Goal: Task Accomplishment & Management: Complete application form

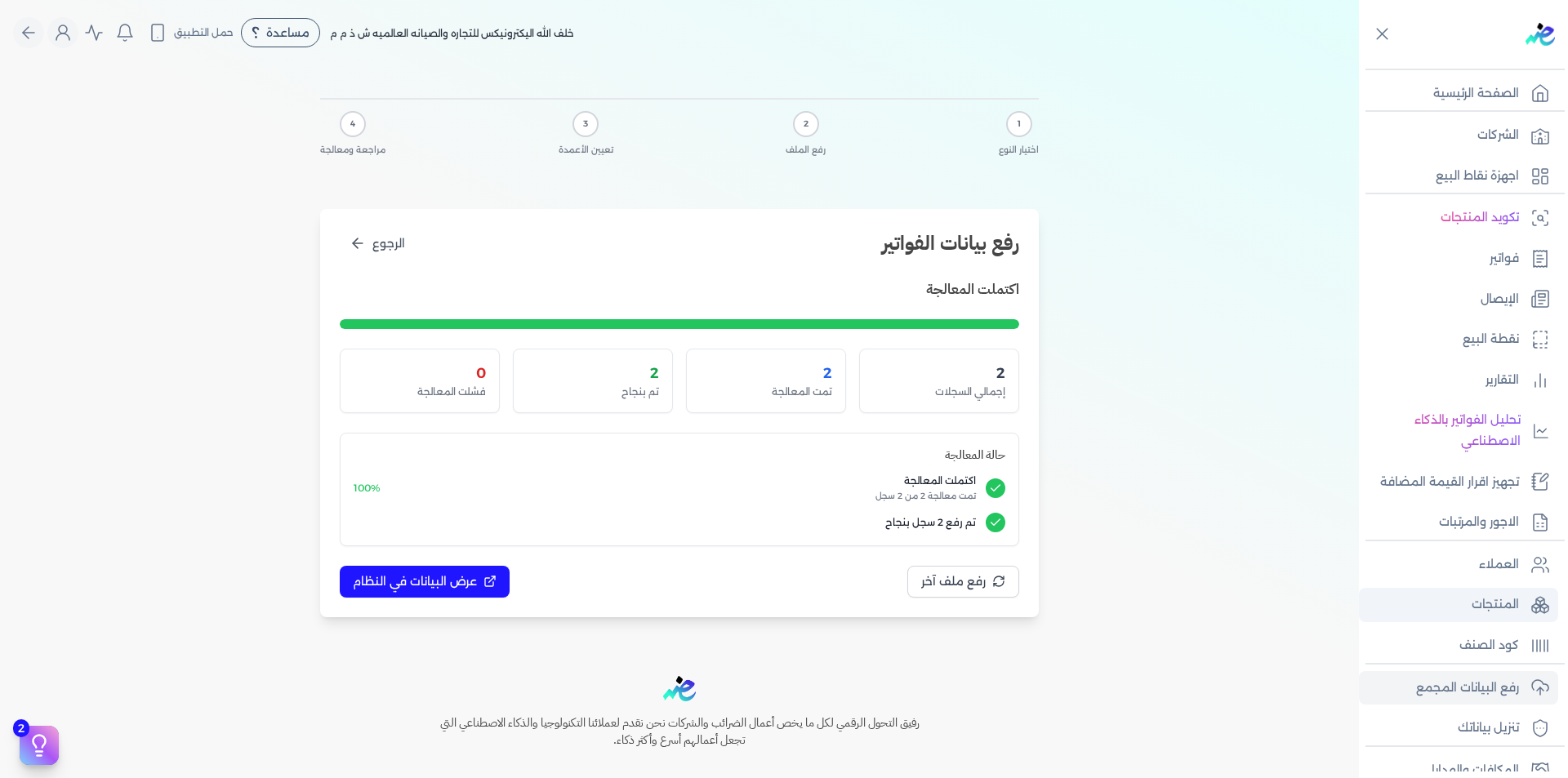
click at [1507, 609] on p "المنتجات" at bounding box center [1496, 605] width 48 height 21
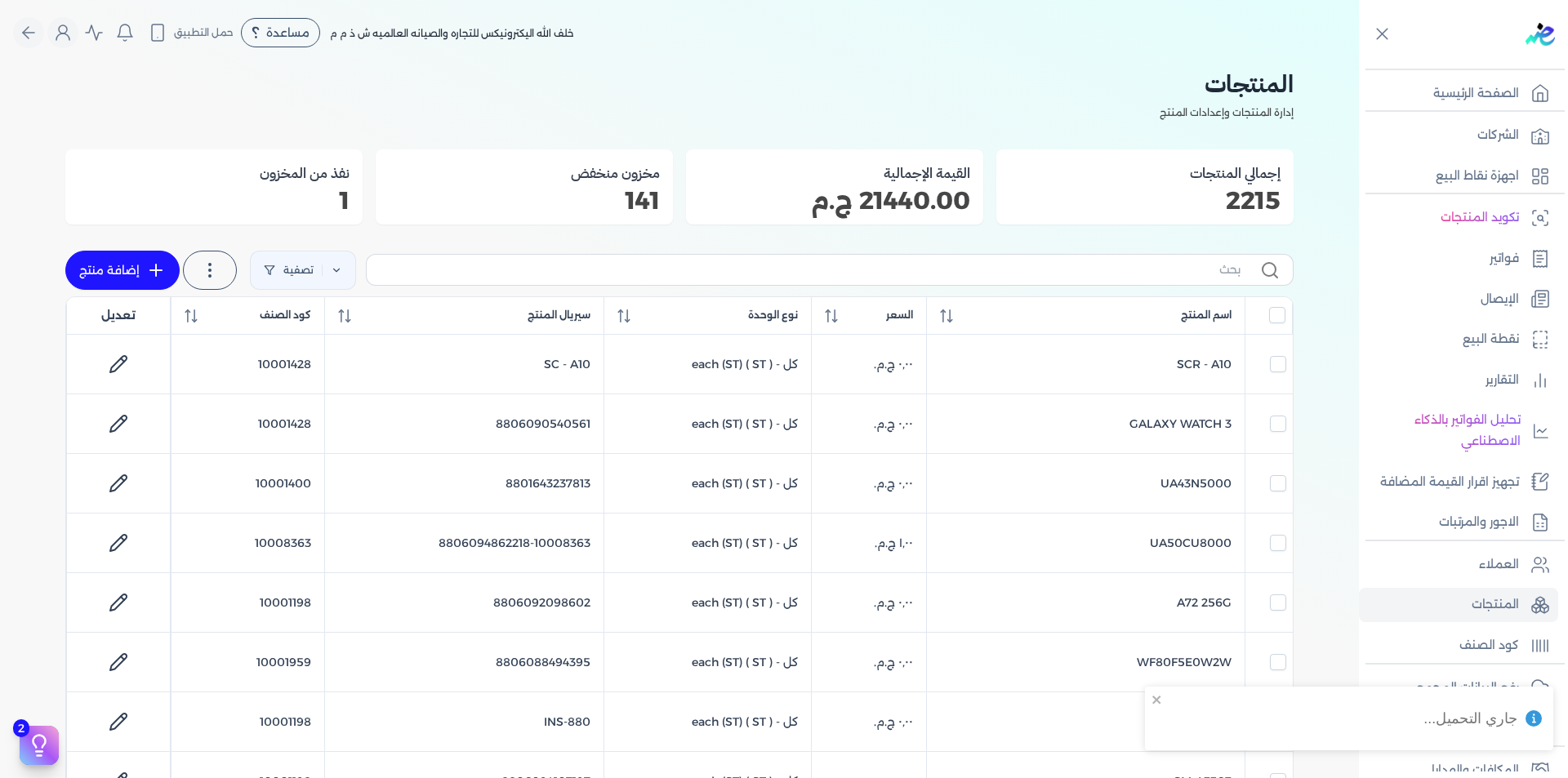
click at [1512, 587] on ul "العملاء المنتجات كود الصنف" at bounding box center [1458, 606] width 199 height 115
click at [1510, 579] on link "العملاء" at bounding box center [1458, 564] width 199 height 34
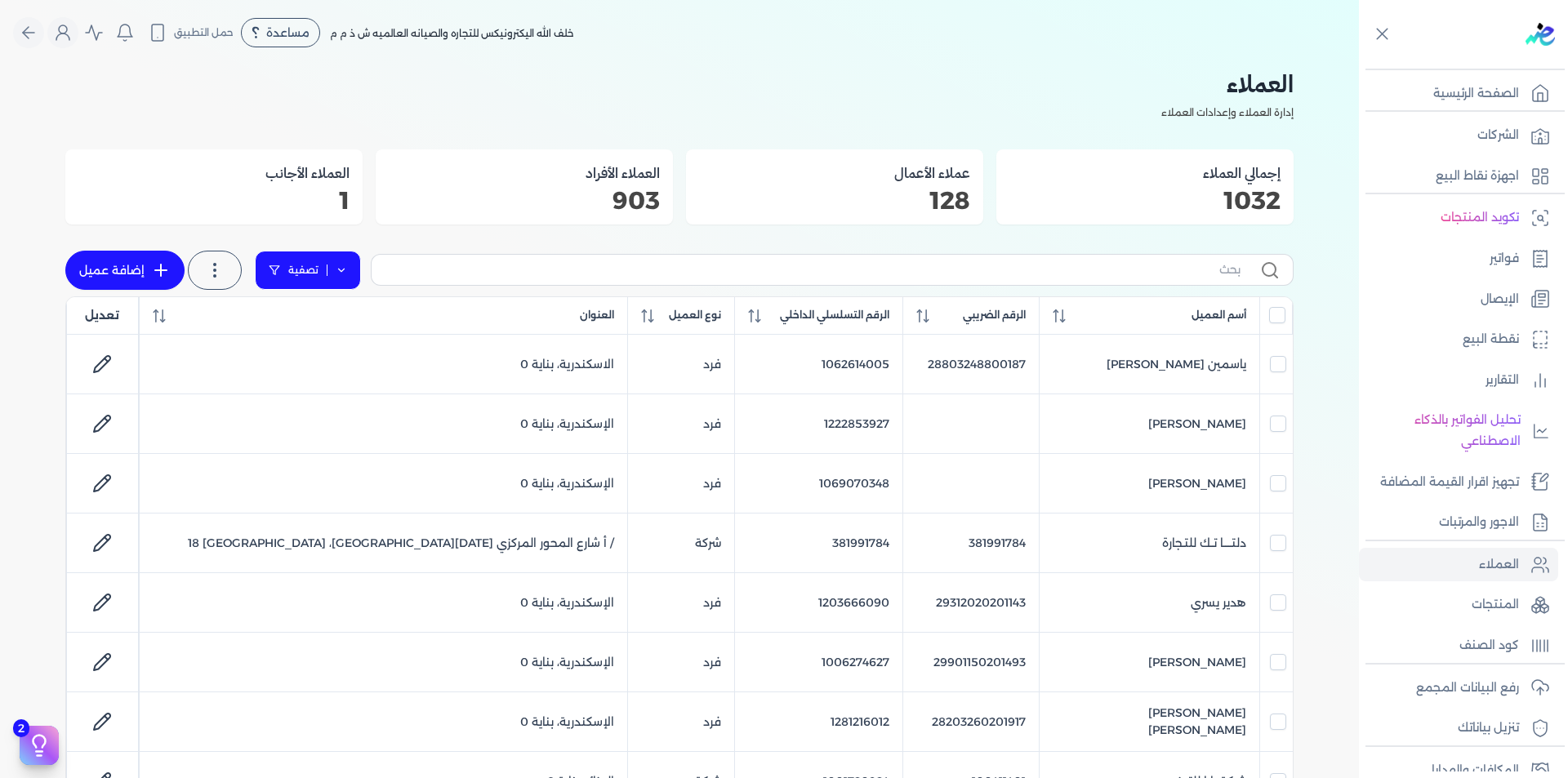
click at [345, 267] on icon at bounding box center [341, 270] width 11 height 11
click at [319, 322] on button "اضافة تصفية" at bounding box center [320, 321] width 99 height 19
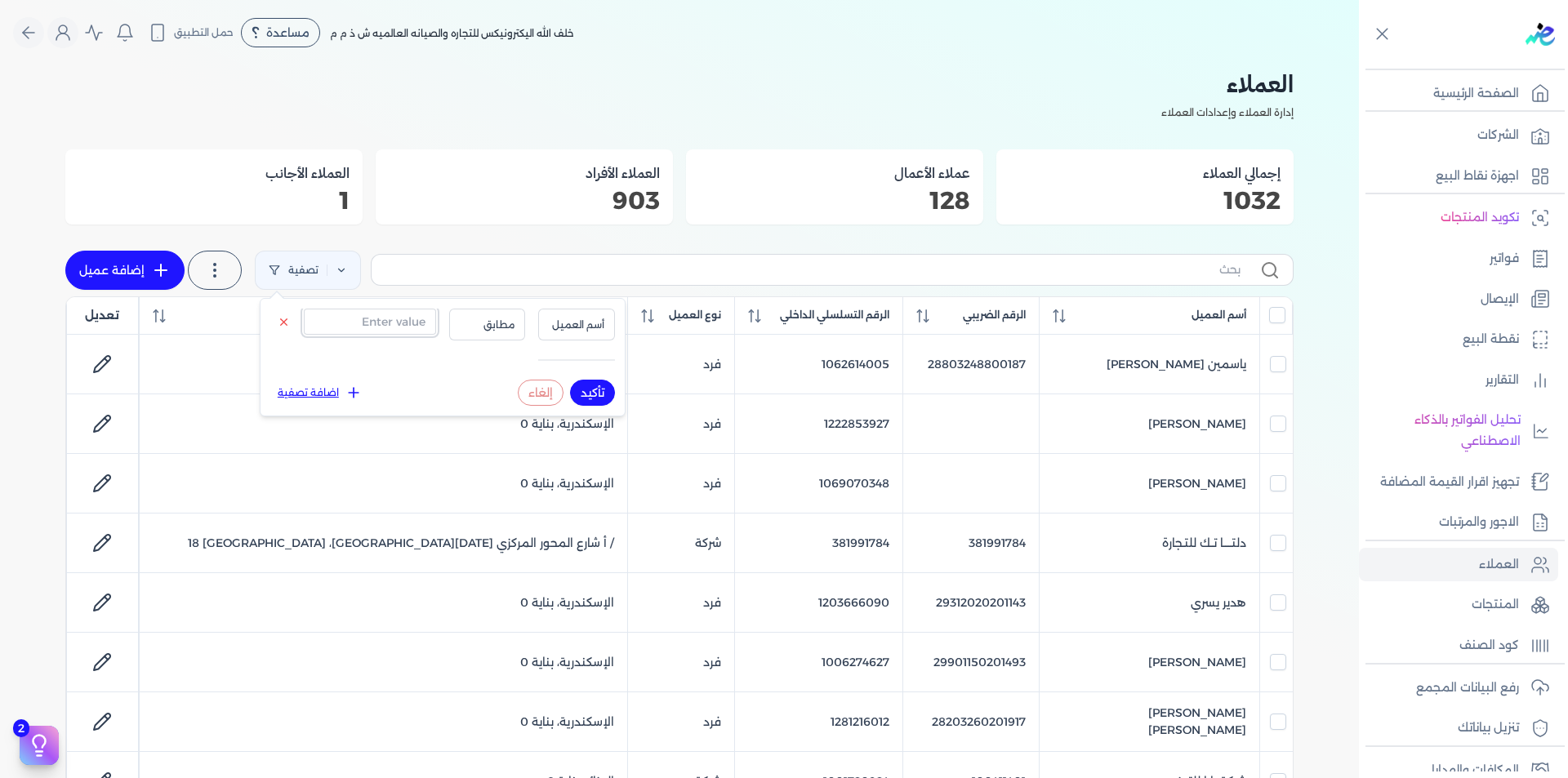
click at [380, 333] on input "text" at bounding box center [370, 322] width 132 height 27
type input "1091489262"
click at [598, 389] on button "تأكيد" at bounding box center [592, 392] width 45 height 27
checkbox input "false"
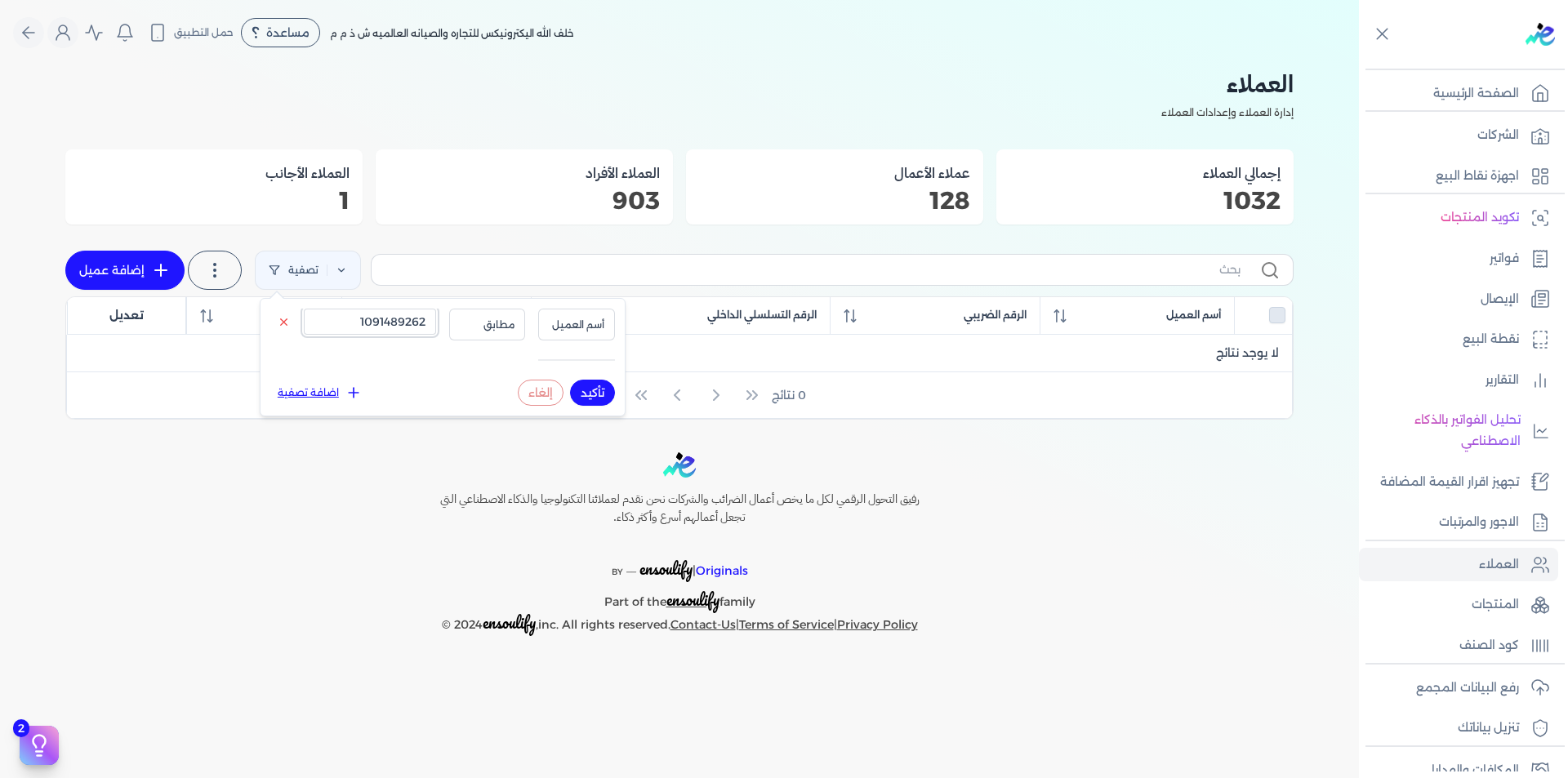
click at [407, 323] on input "1091489262" at bounding box center [370, 322] width 132 height 27
type input "208057838"
click at [580, 318] on span "أسم العميل" at bounding box center [576, 325] width 56 height 15
click at [587, 389] on li "الرقم التسلسلي الداخلي" at bounding box center [543, 390] width 124 height 15
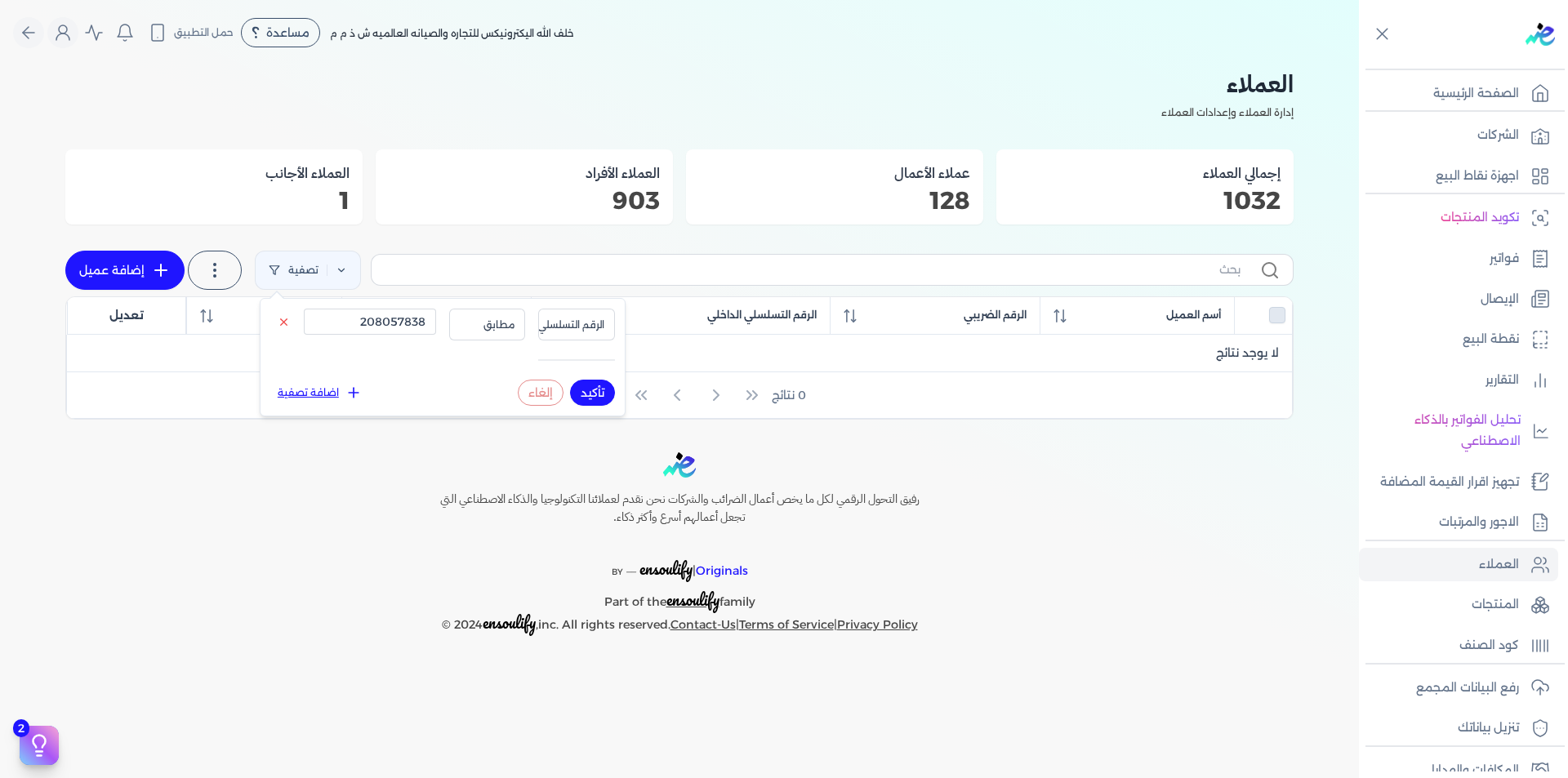
click at [594, 391] on button "تأكيد" at bounding box center [592, 392] width 45 height 27
click at [575, 315] on button "الرقم التسلسلي الداخلي" at bounding box center [576, 324] width 77 height 31
click at [576, 378] on li "الرقم الضريبي" at bounding box center [543, 376] width 124 height 15
click at [594, 393] on button "تأكيد" at bounding box center [592, 392] width 45 height 27
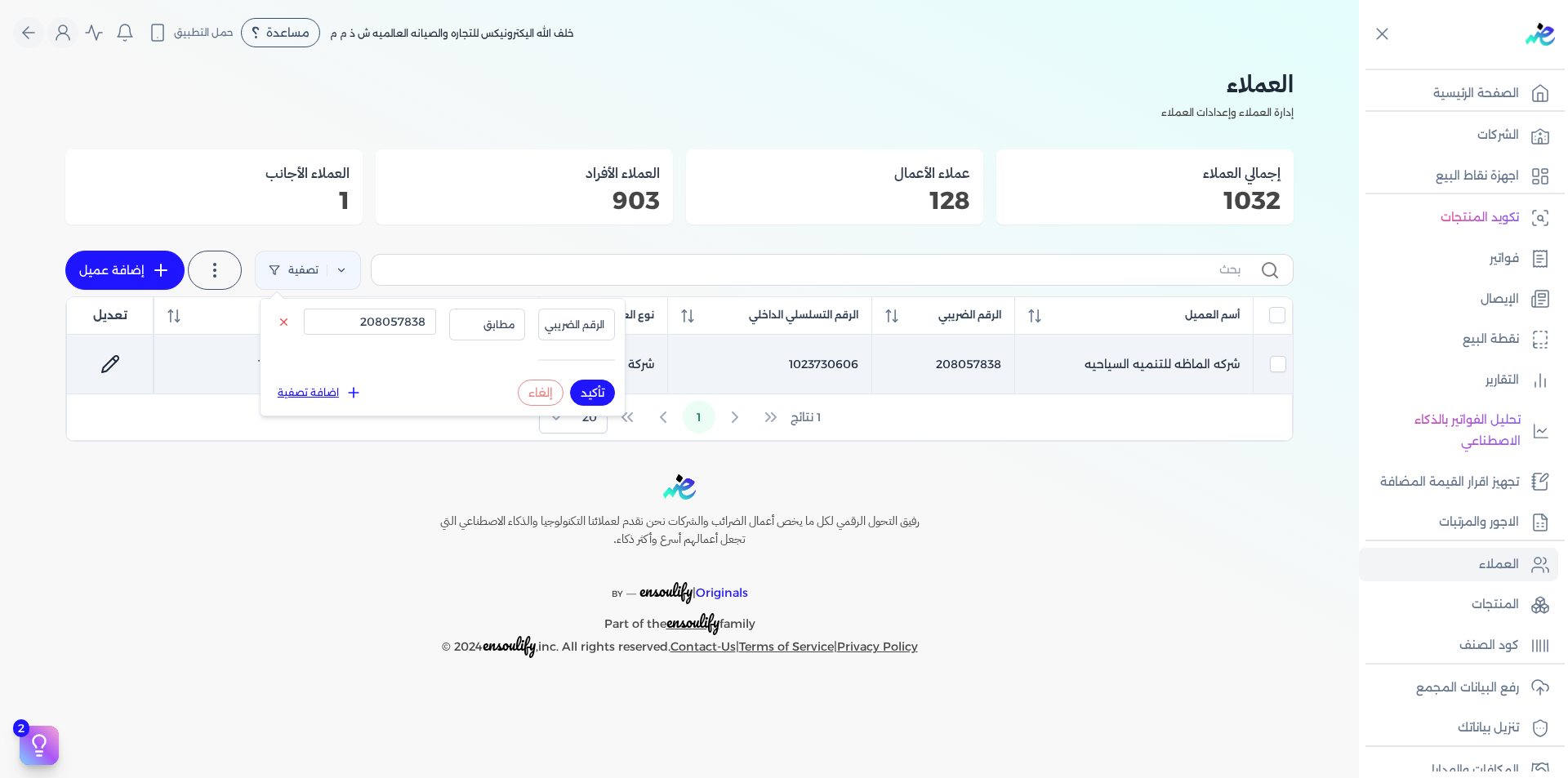
click at [822, 365] on td "1023730606" at bounding box center [770, 364] width 204 height 60
checkbox input "true"
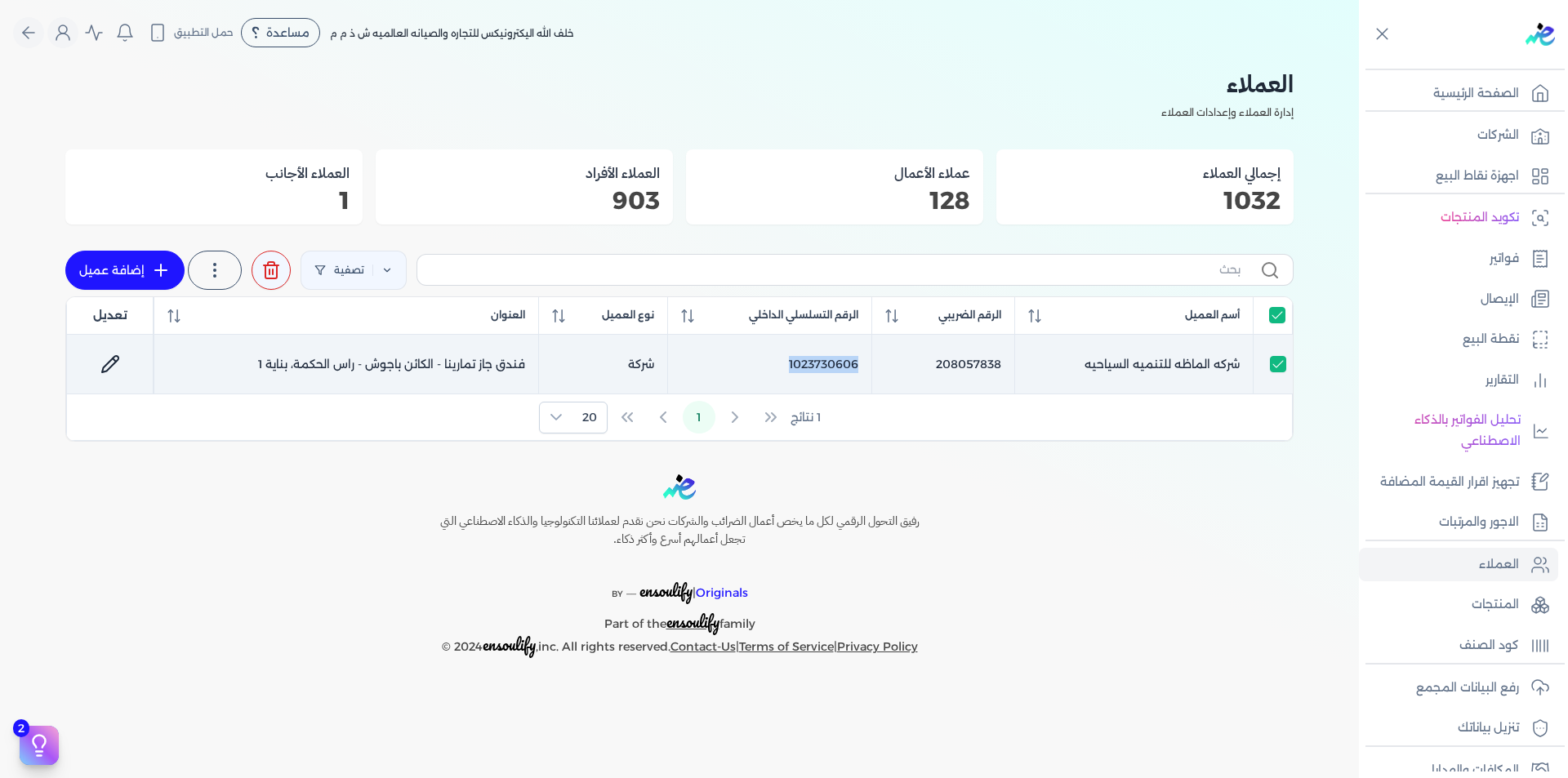
click at [822, 365] on td "1023730606" at bounding box center [770, 364] width 204 height 60
checkbox input "false"
copy td "1023730606"
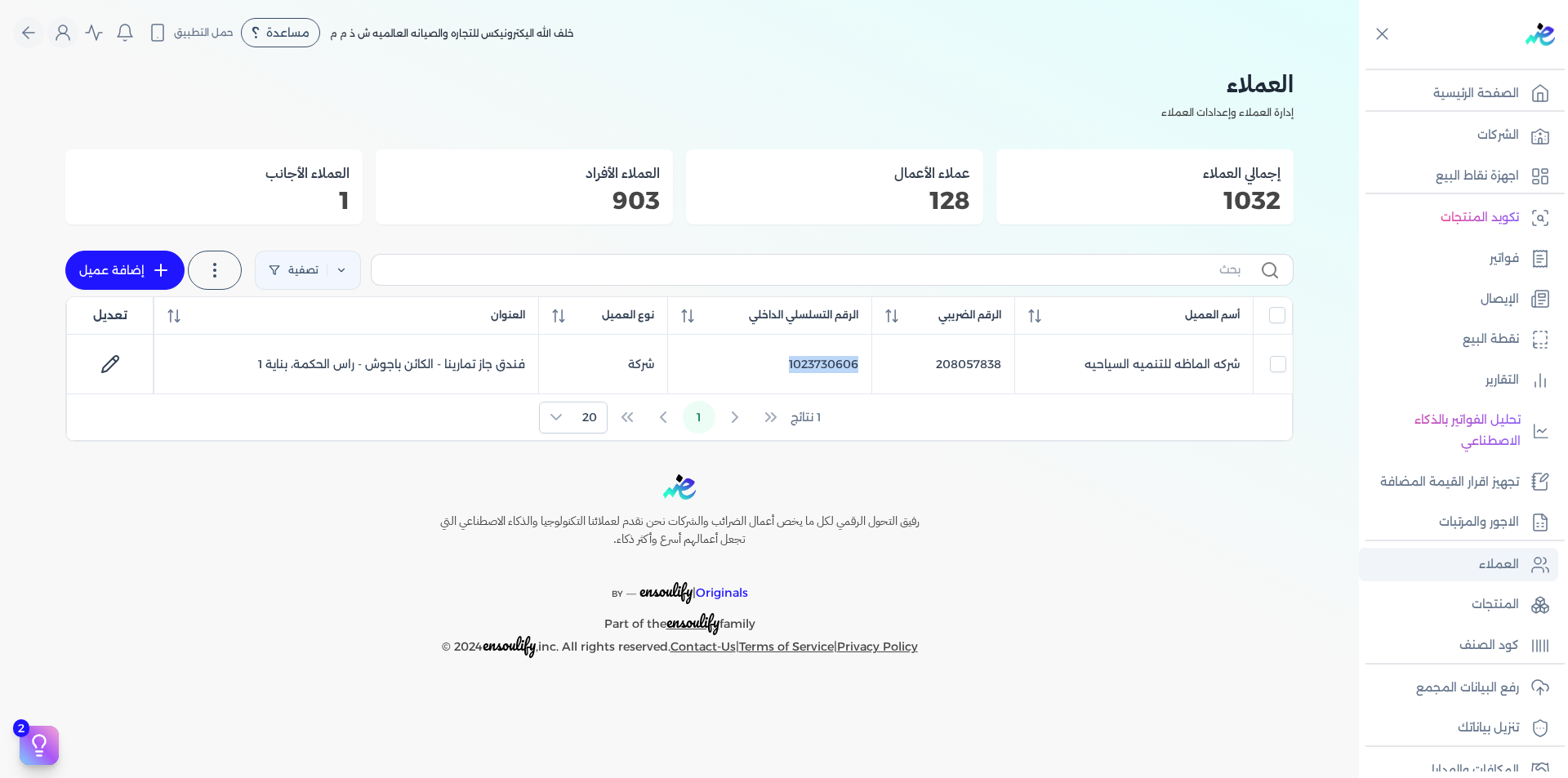
click at [1510, 569] on p "العملاء" at bounding box center [1499, 564] width 40 height 21
click at [155, 259] on link "إضافة عميل" at bounding box center [125, 270] width 119 height 39
select select "B"
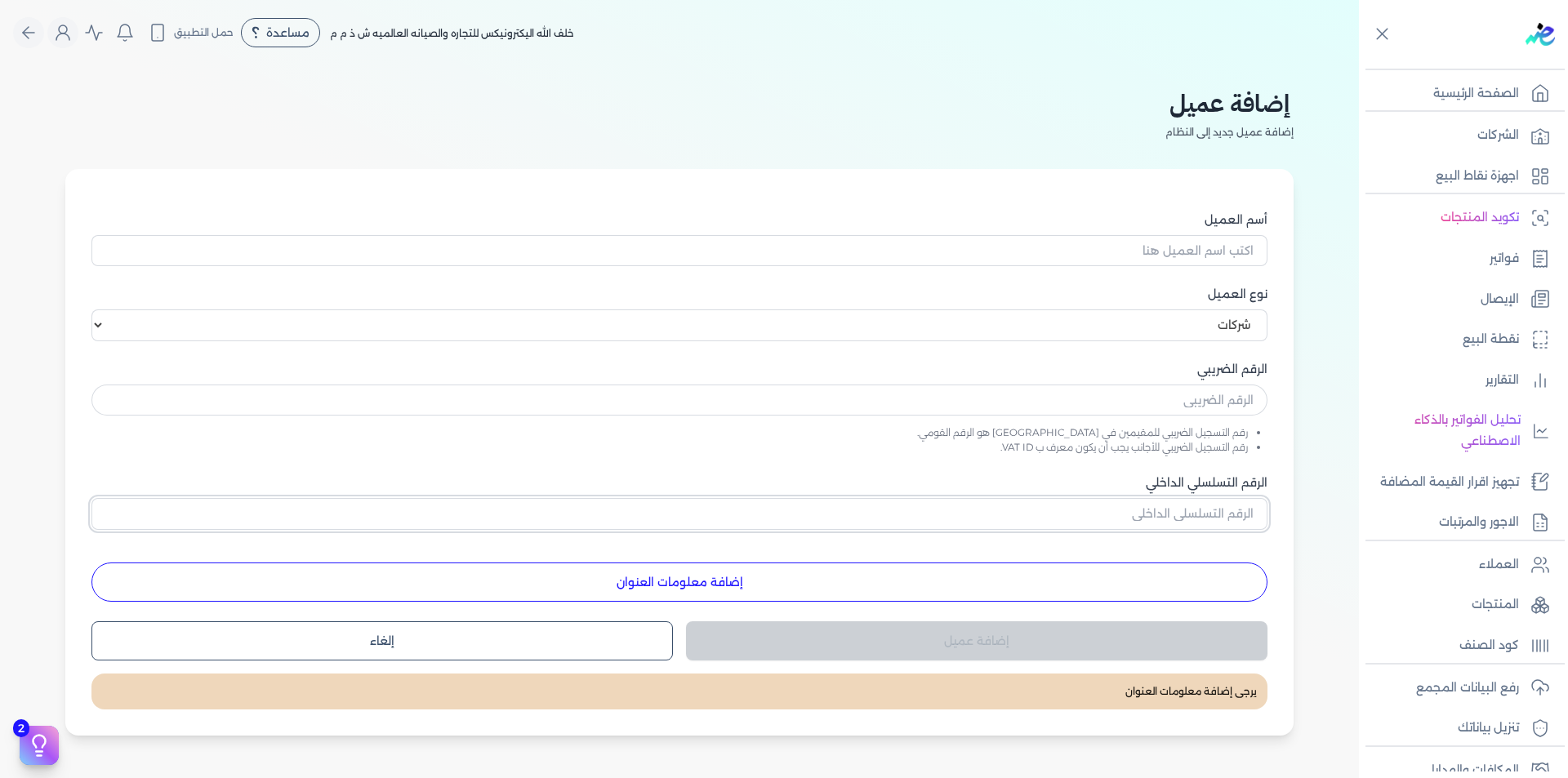
drag, startPoint x: 1233, startPoint y: 518, endPoint x: 1233, endPoint y: 492, distance: 26.0
click at [1233, 518] on input "الرقم التسلسلي الداخلي" at bounding box center [680, 514] width 1177 height 31
paste input "379670550"
type input "379670550"
click at [1228, 398] on input "text" at bounding box center [680, 400] width 1177 height 31
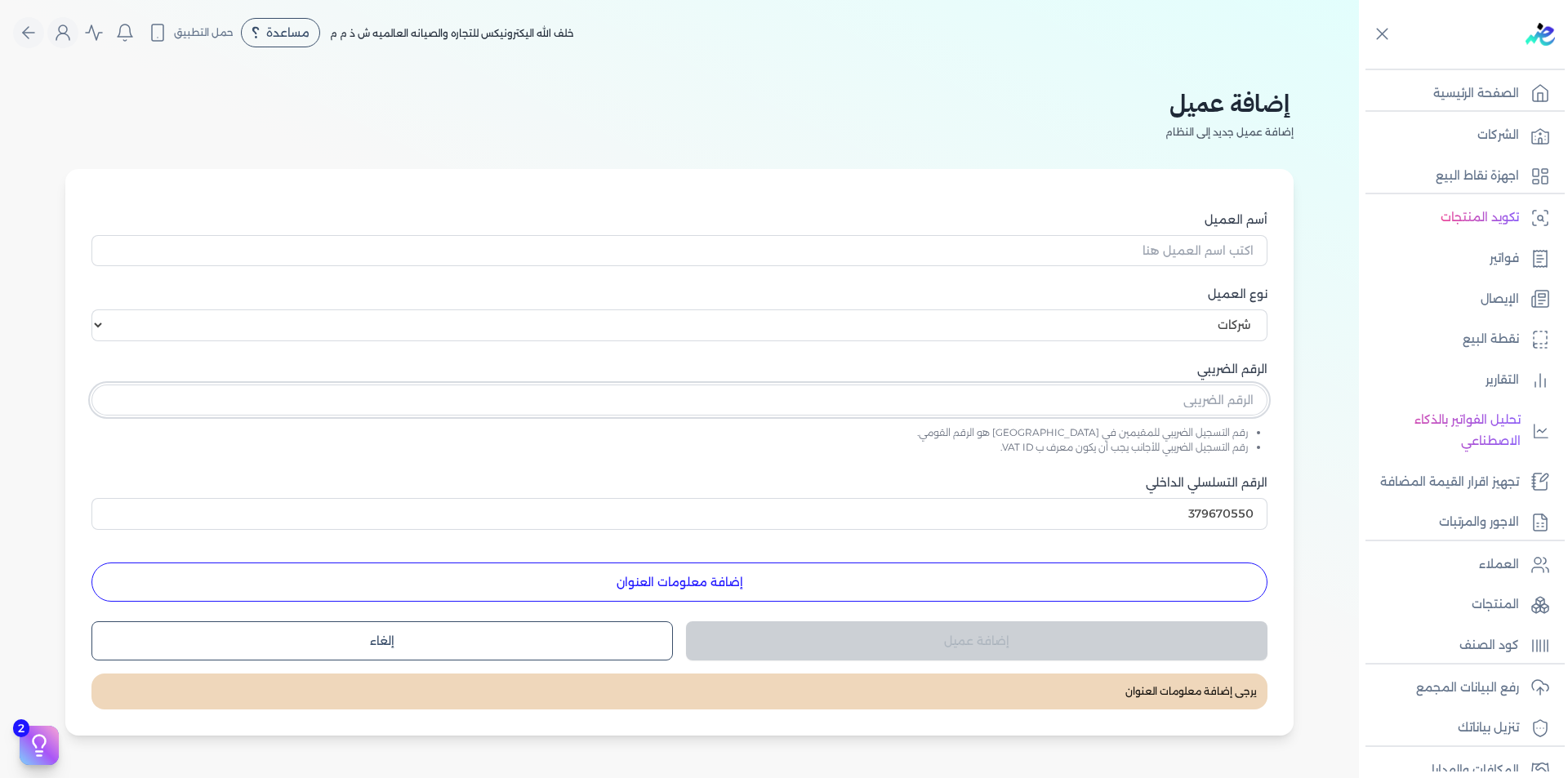
paste input "379670550"
type input "379670550"
click at [1236, 236] on input "أسم العميل" at bounding box center [680, 251] width 1177 height 31
paste input "[PERSON_NAME] [PERSON_NAME] فاير [PERSON_NAME] للهندسه"
type input "[PERSON_NAME] [PERSON_NAME] فاير [PERSON_NAME] للهندسه"
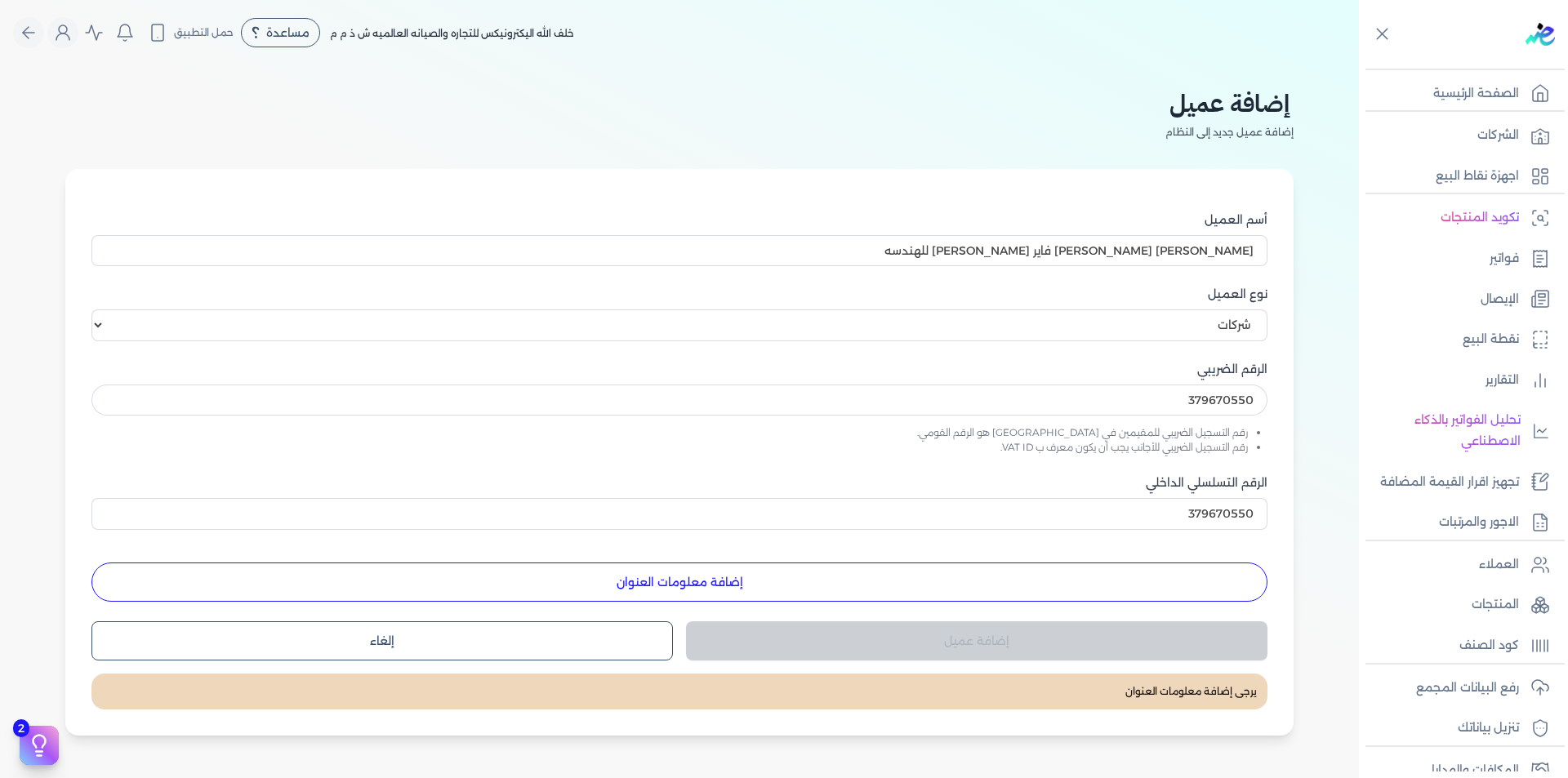
click at [1108, 579] on button "إضافة معلومات العنوان" at bounding box center [680, 582] width 1177 height 39
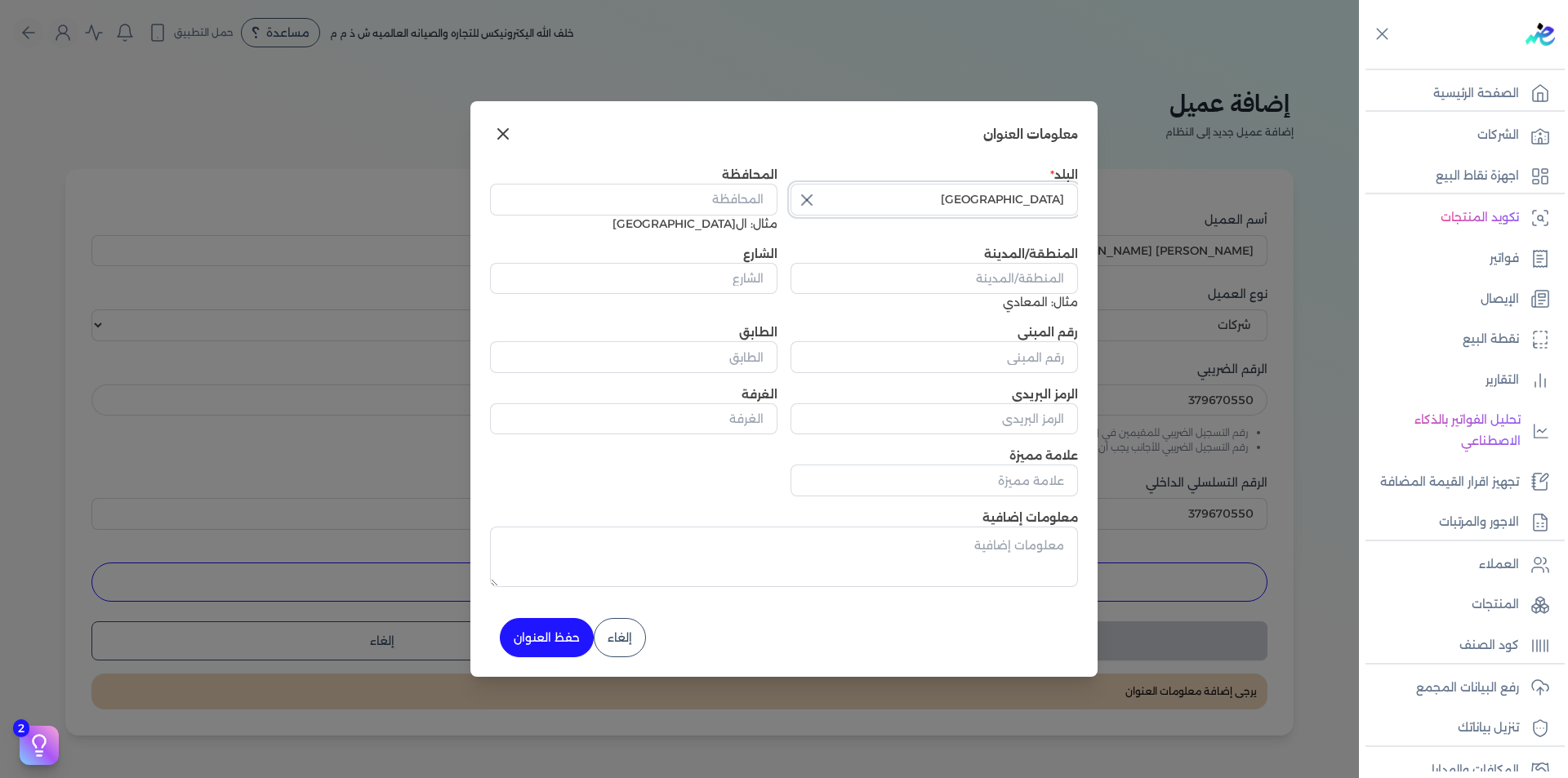
click at [995, 199] on input "[GEOGRAPHIC_DATA]" at bounding box center [935, 200] width 288 height 31
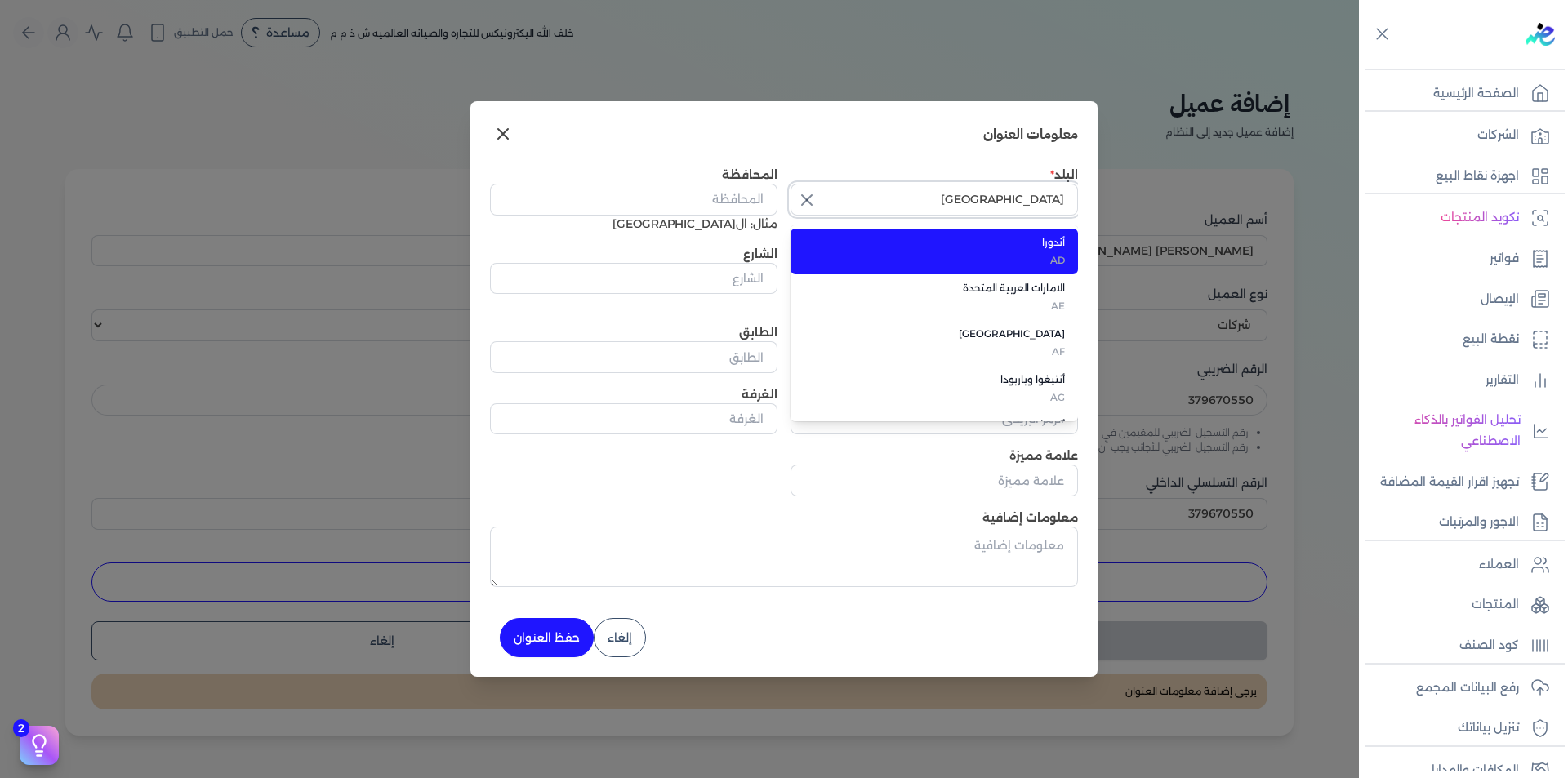
click at [995, 199] on input "[GEOGRAPHIC_DATA]" at bounding box center [935, 200] width 288 height 31
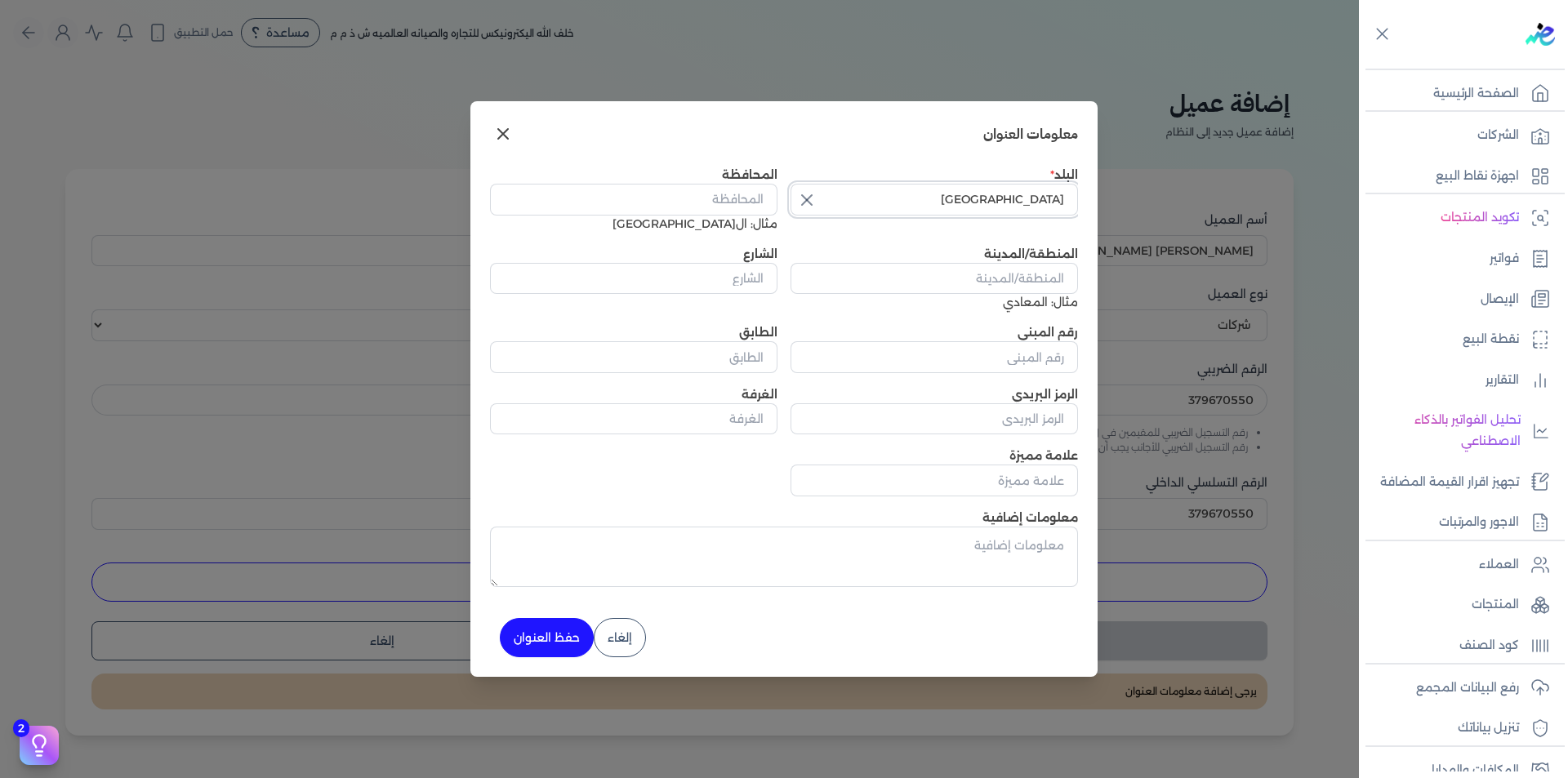
click at [970, 203] on input "[GEOGRAPHIC_DATA]" at bounding box center [935, 200] width 288 height 31
type input "[GEOGRAPHIC_DATA]"
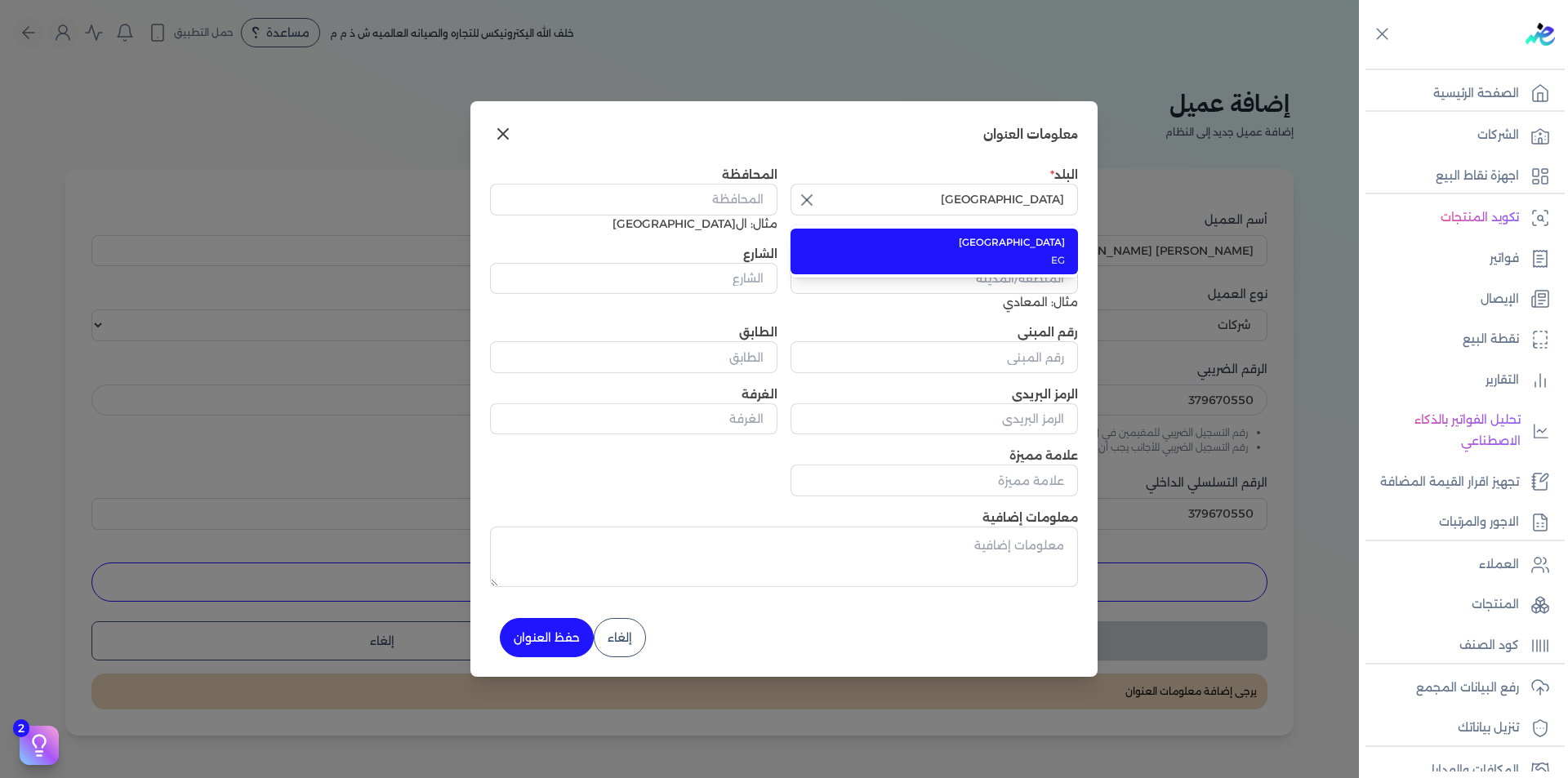
click at [994, 255] on span "EG" at bounding box center [944, 260] width 242 height 15
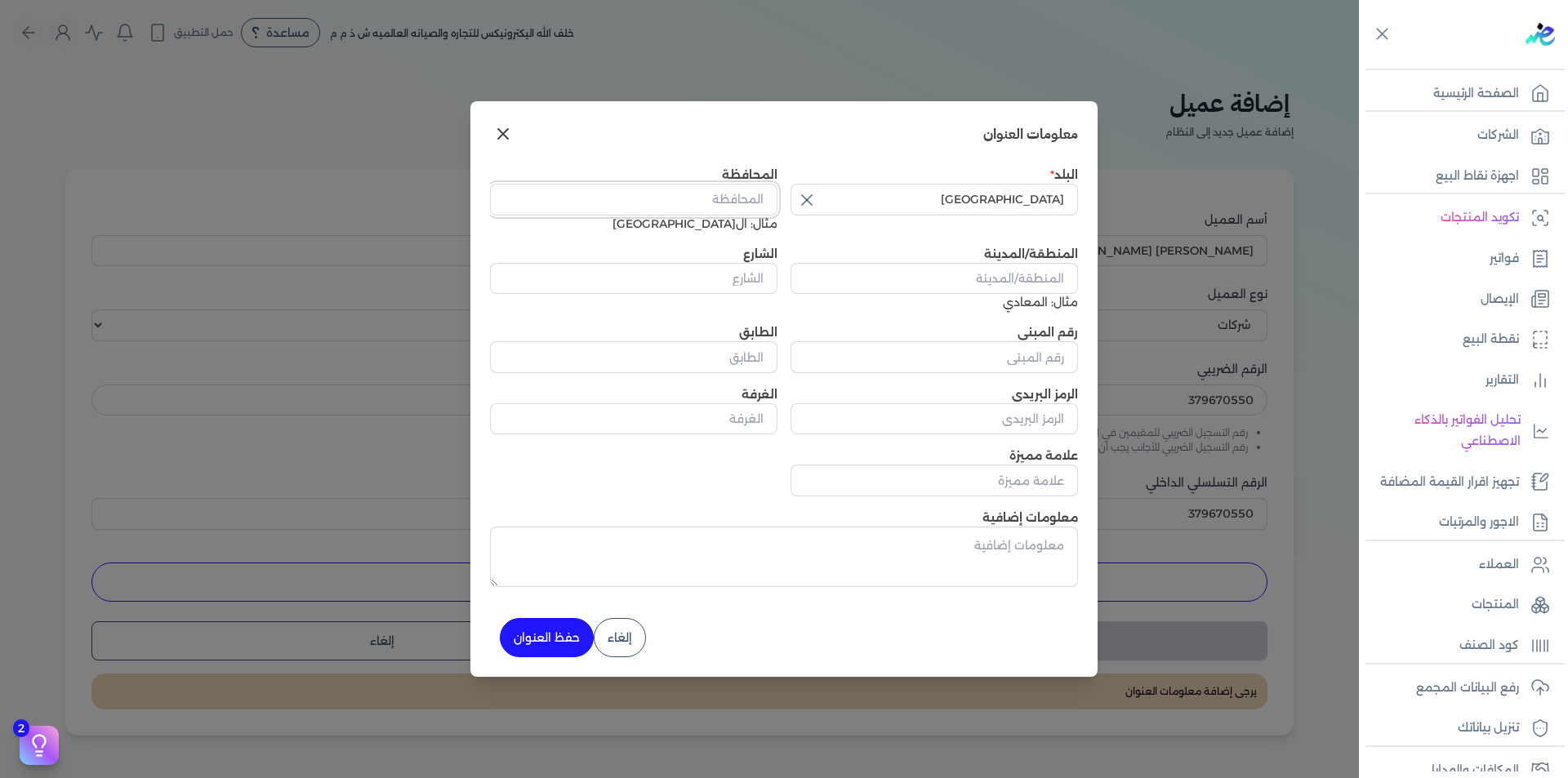
click at [703, 201] on input "المحافظة" at bounding box center [634, 200] width 288 height 31
type input "الاسكندرية"
click at [971, 278] on input "المنطقة/المدينة" at bounding box center [935, 279] width 288 height 31
paste input "قسم أول [DEMOGRAPHIC_DATA]"
type input "قسم أول [DEMOGRAPHIC_DATA]"
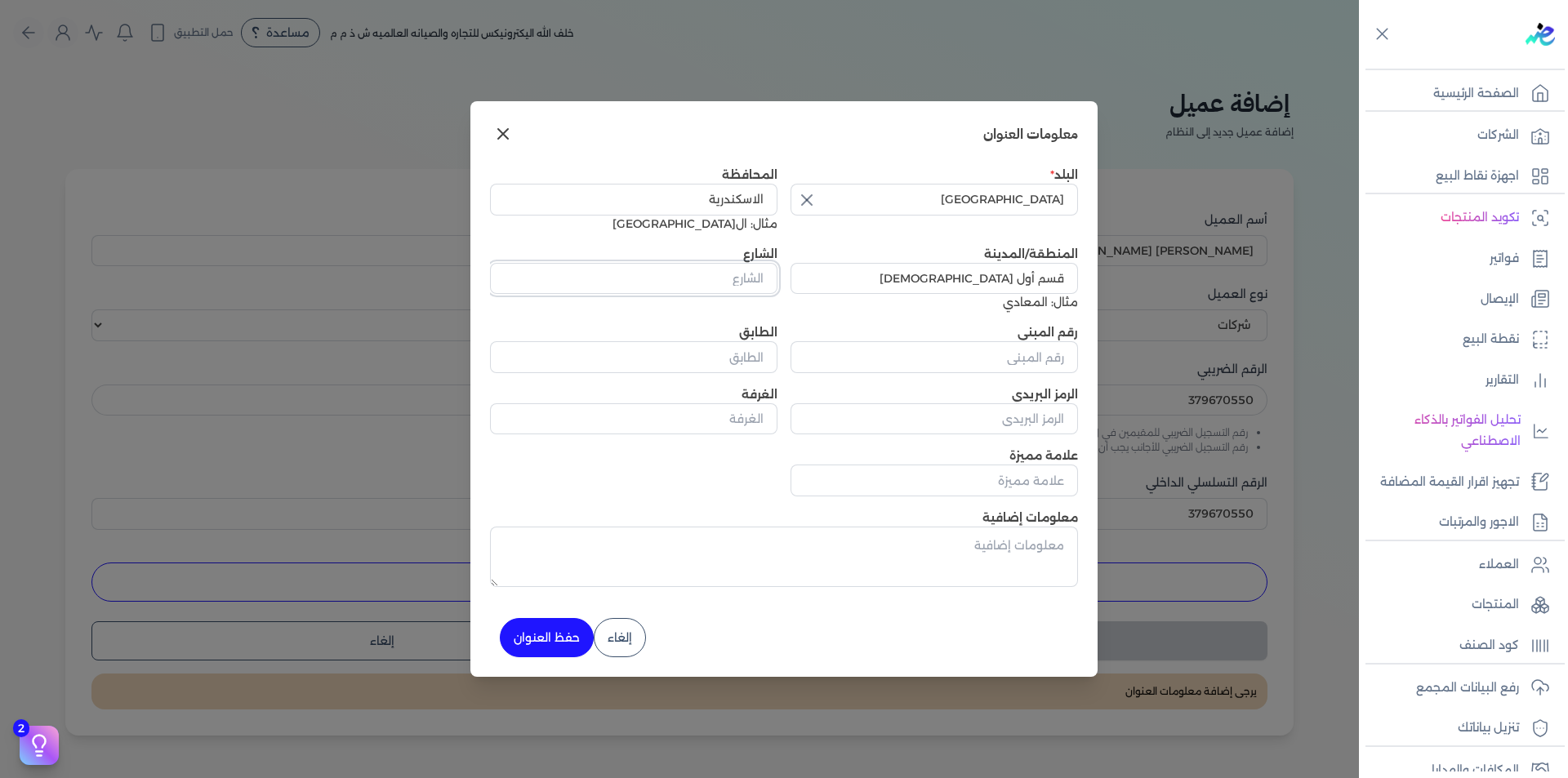
click at [739, 272] on input "الشارع" at bounding box center [634, 279] width 288 height 31
paste input "[GEOGRAPHIC_DATA] فيو ب[GEOGRAPHIC_DATA][PERSON_NAME]ه"
type input "[GEOGRAPHIC_DATA] فيو ب[GEOGRAPHIC_DATA][PERSON_NAME]ه"
click at [970, 357] on input "رقم المبنى" at bounding box center [935, 357] width 288 height 31
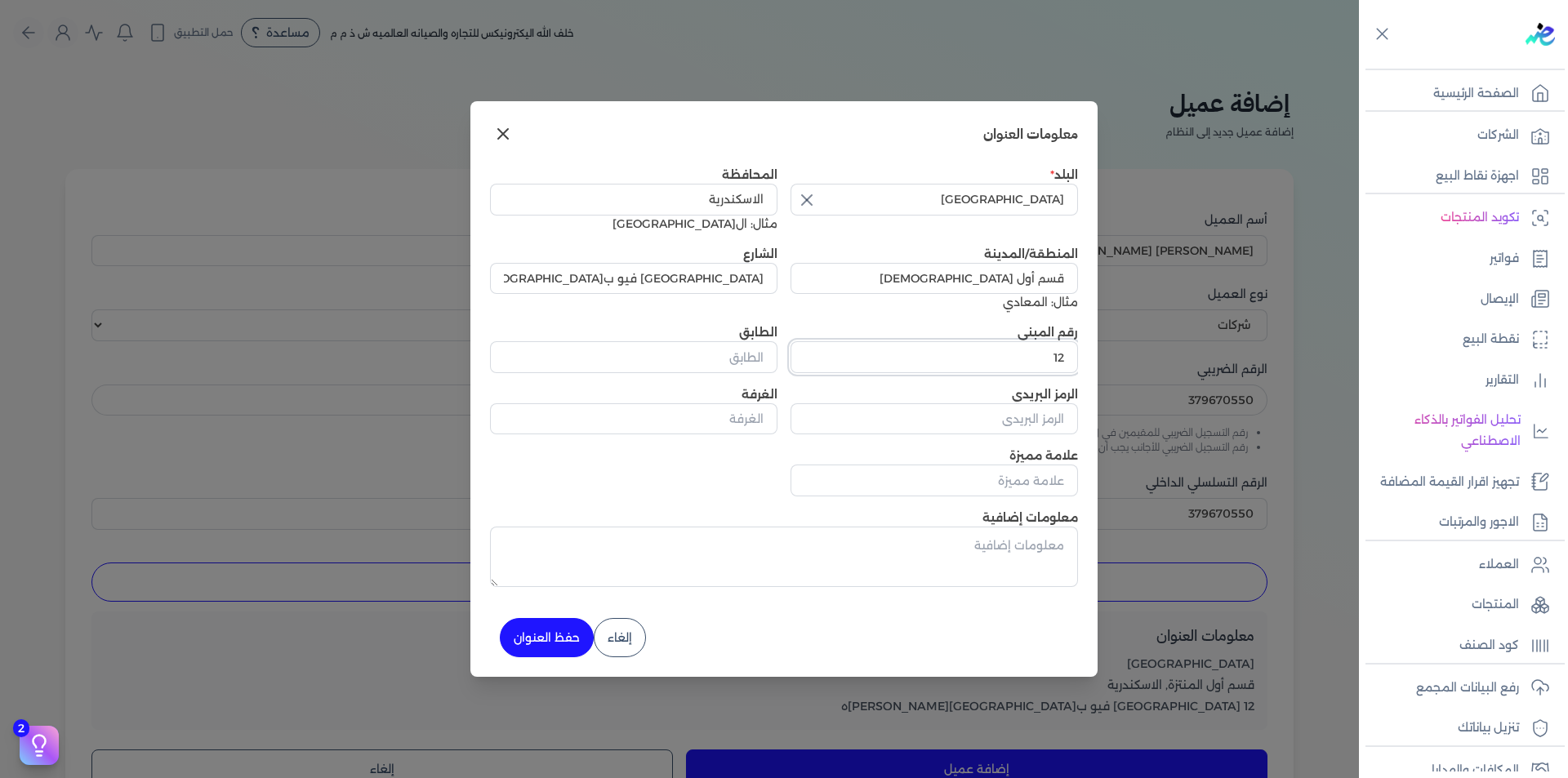
type input "12"
click at [539, 629] on button "حفظ العنوان" at bounding box center [547, 638] width 94 height 39
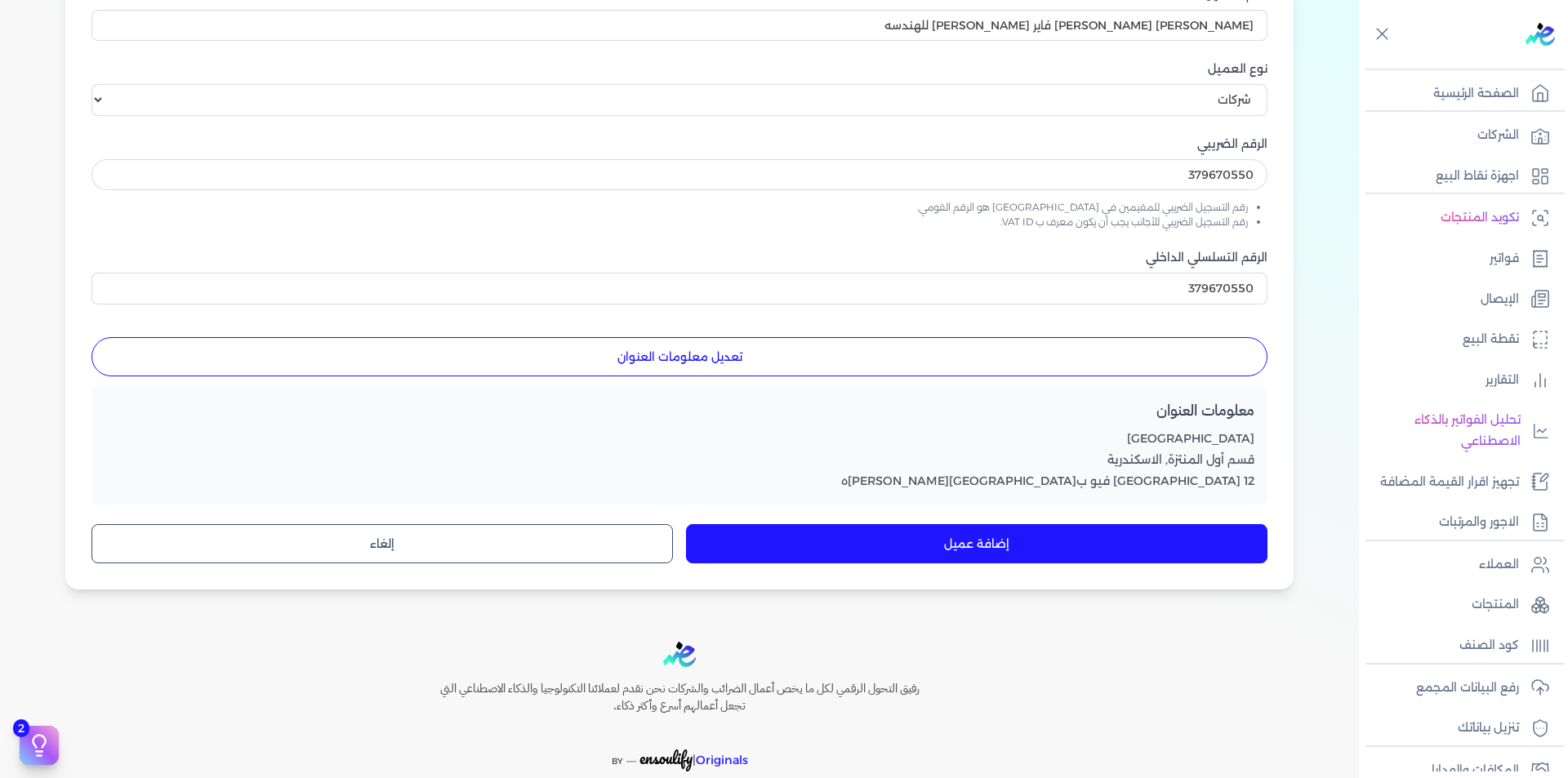
scroll to position [245, 0]
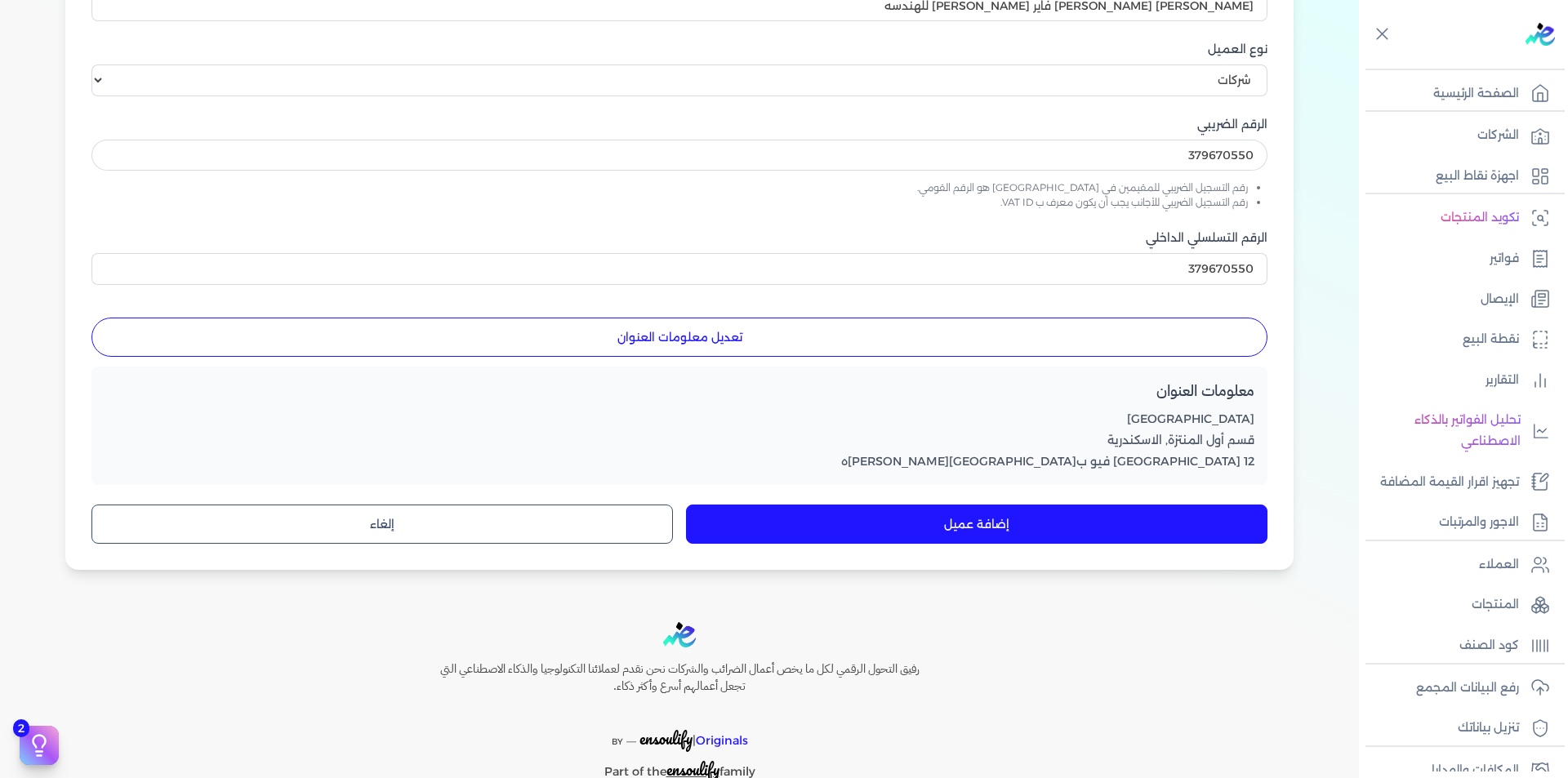
click at [981, 519] on button "إضافة عميل" at bounding box center [977, 524] width 582 height 39
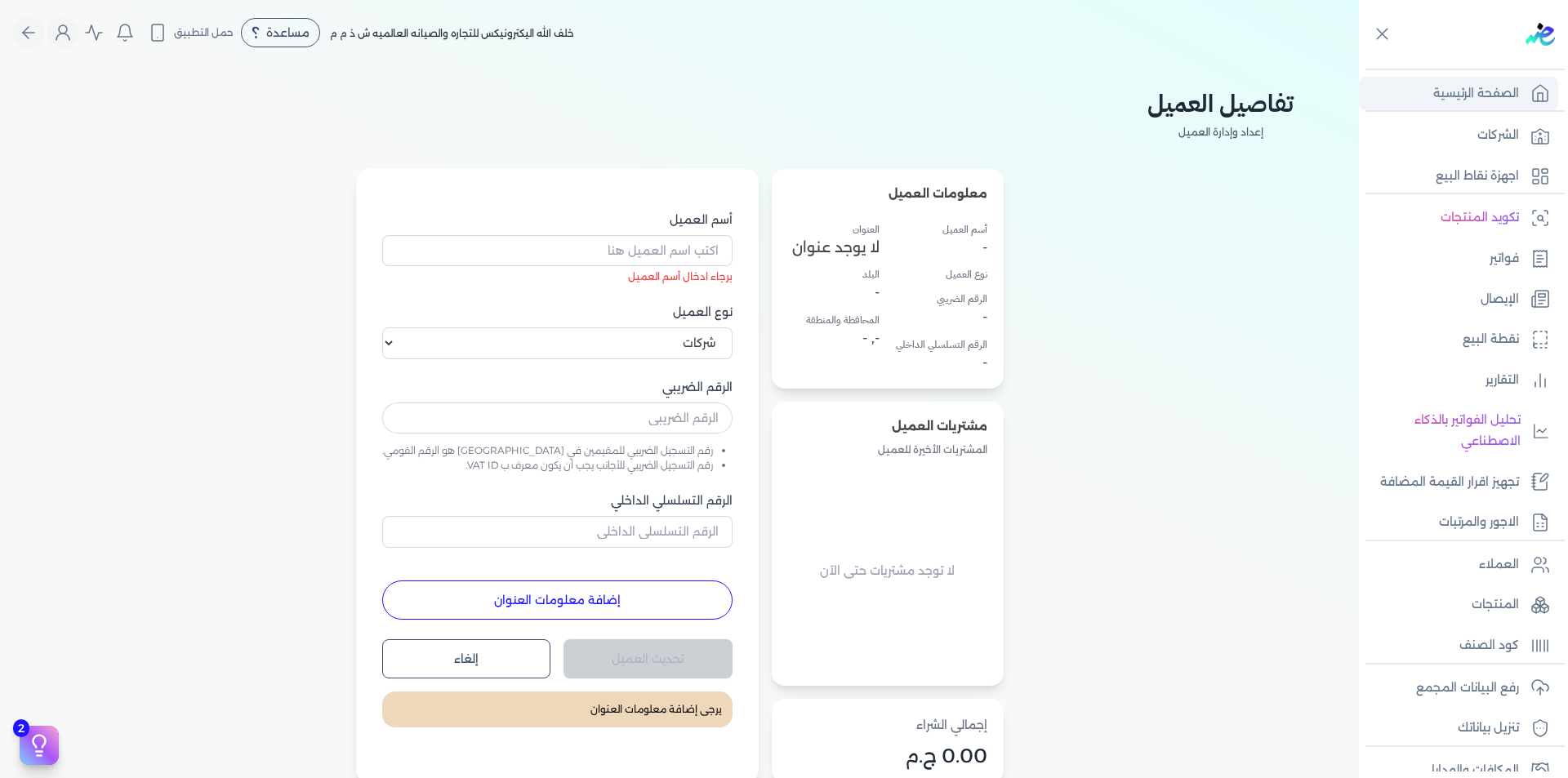
click at [1528, 89] on link "الصفحة الرئيسية" at bounding box center [1458, 93] width 199 height 34
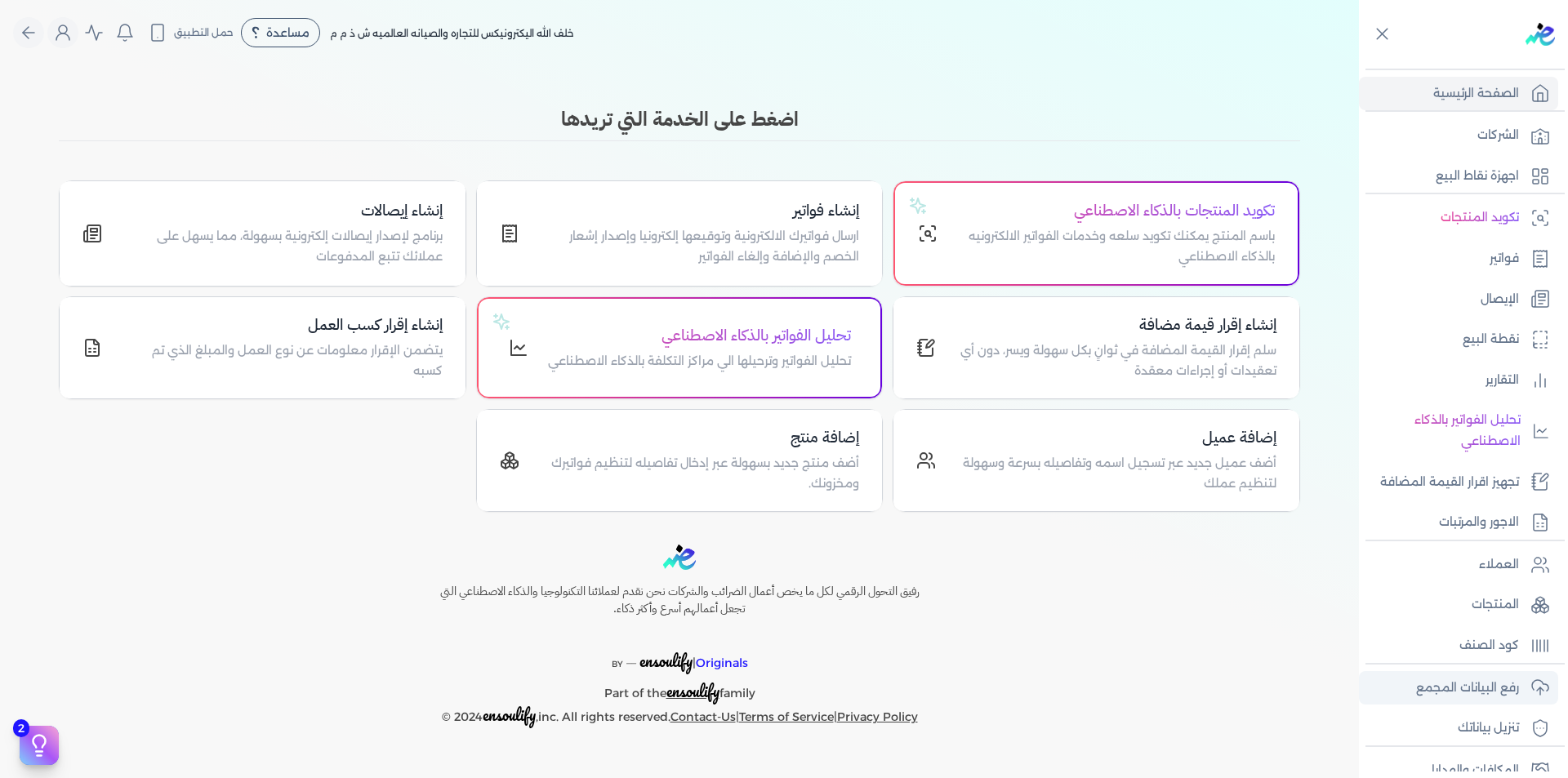
click at [1492, 683] on p "رفع البيانات المجمع" at bounding box center [1468, 688] width 103 height 21
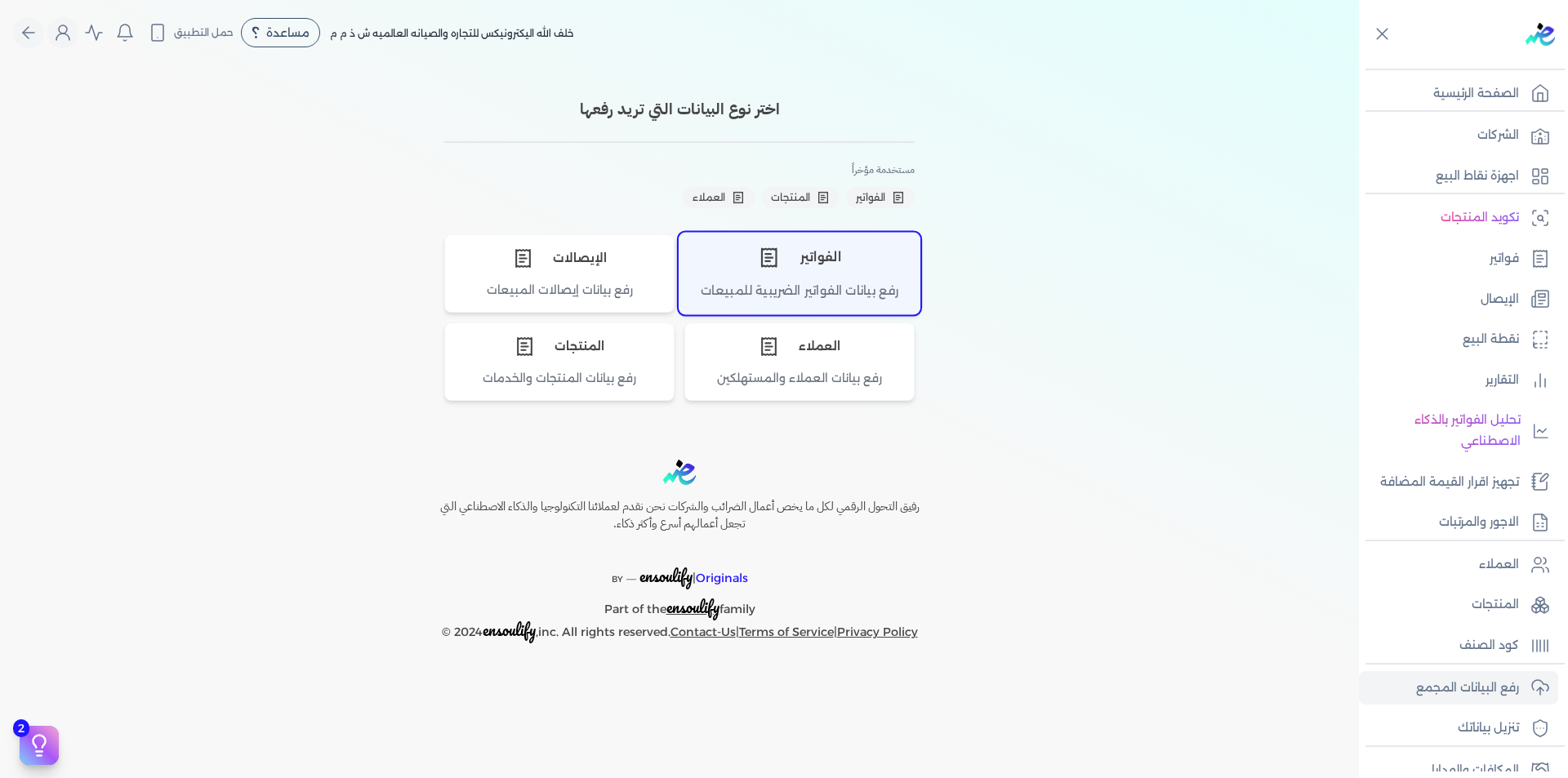
click at [850, 277] on div "الفواتير" at bounding box center [800, 257] width 240 height 49
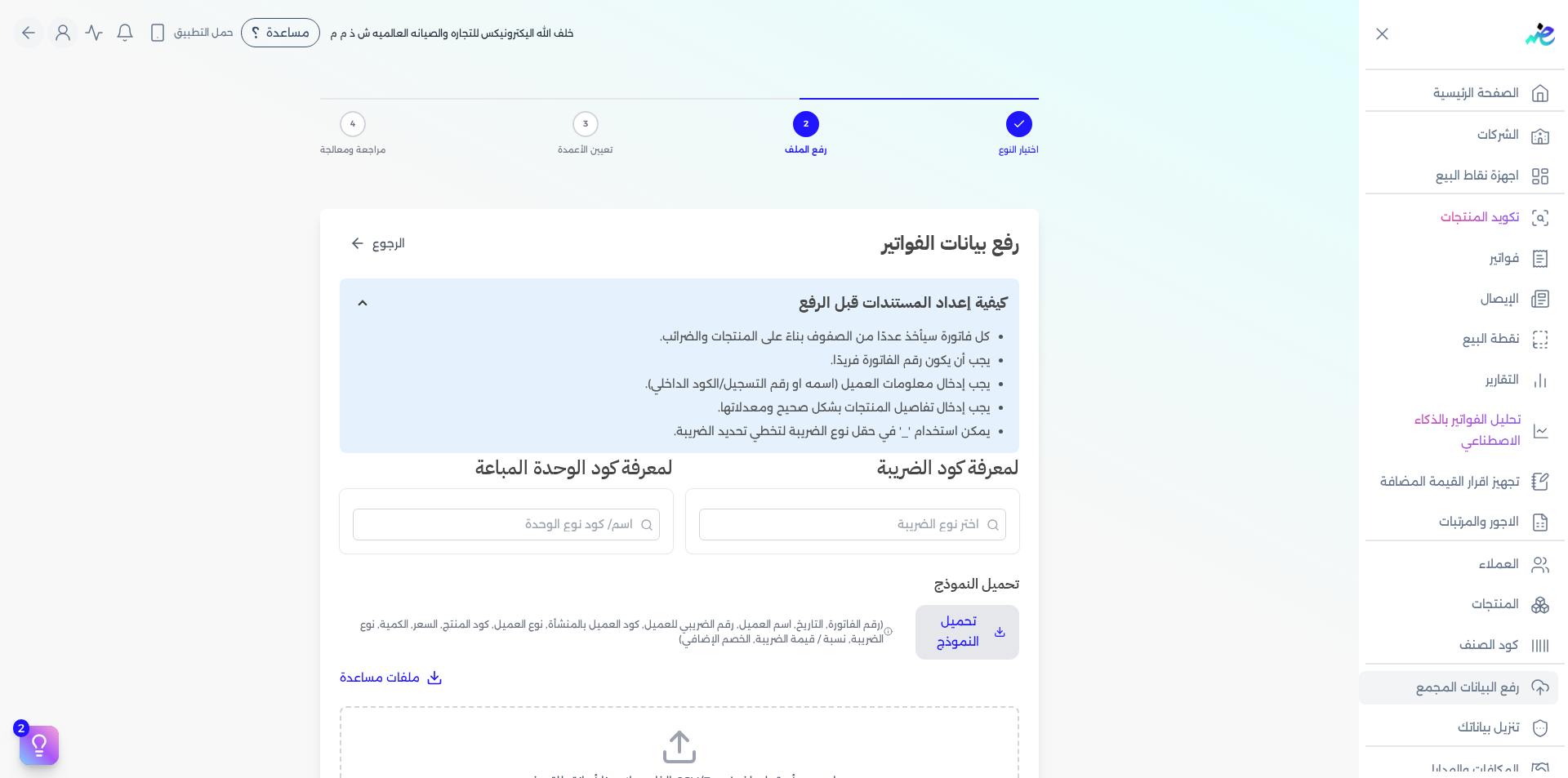
click at [674, 717] on div "اسحب وأسقط ملف CSV/Excel الخاص بك هنا أو انقر للتصفح (.csv أو .xlsx فقط)" at bounding box center [680, 770] width 680 height 126
click at [680, 740] on line at bounding box center [680, 742] width 0 height 19
click at [0, 0] on input "اسحب وأسقط ملف CSV/Excel الخاص بك هنا أو انقر للتصفح (.csv أو .xlsx فقط)" at bounding box center [0, 0] width 0 height 0
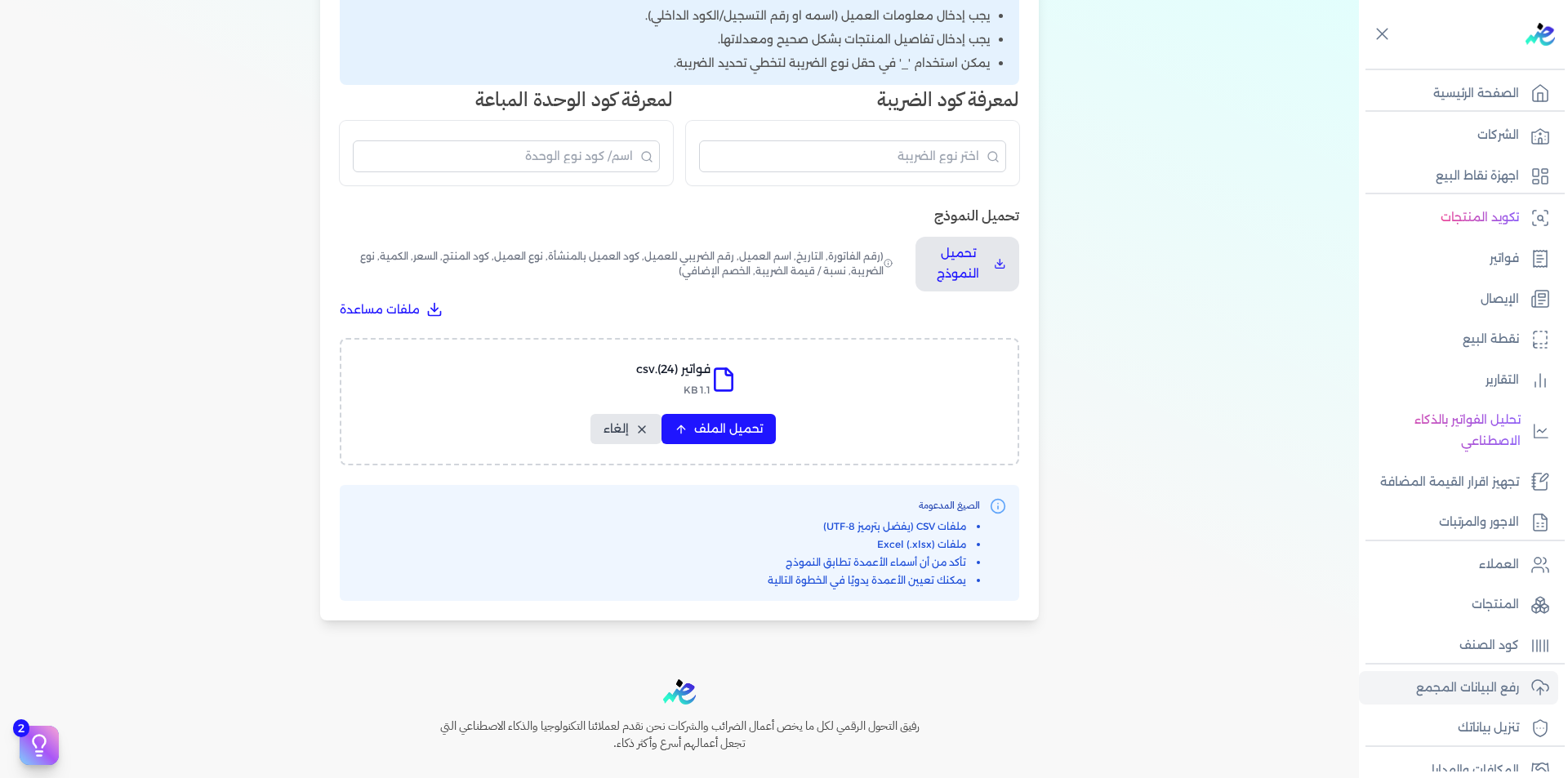
scroll to position [486, 0]
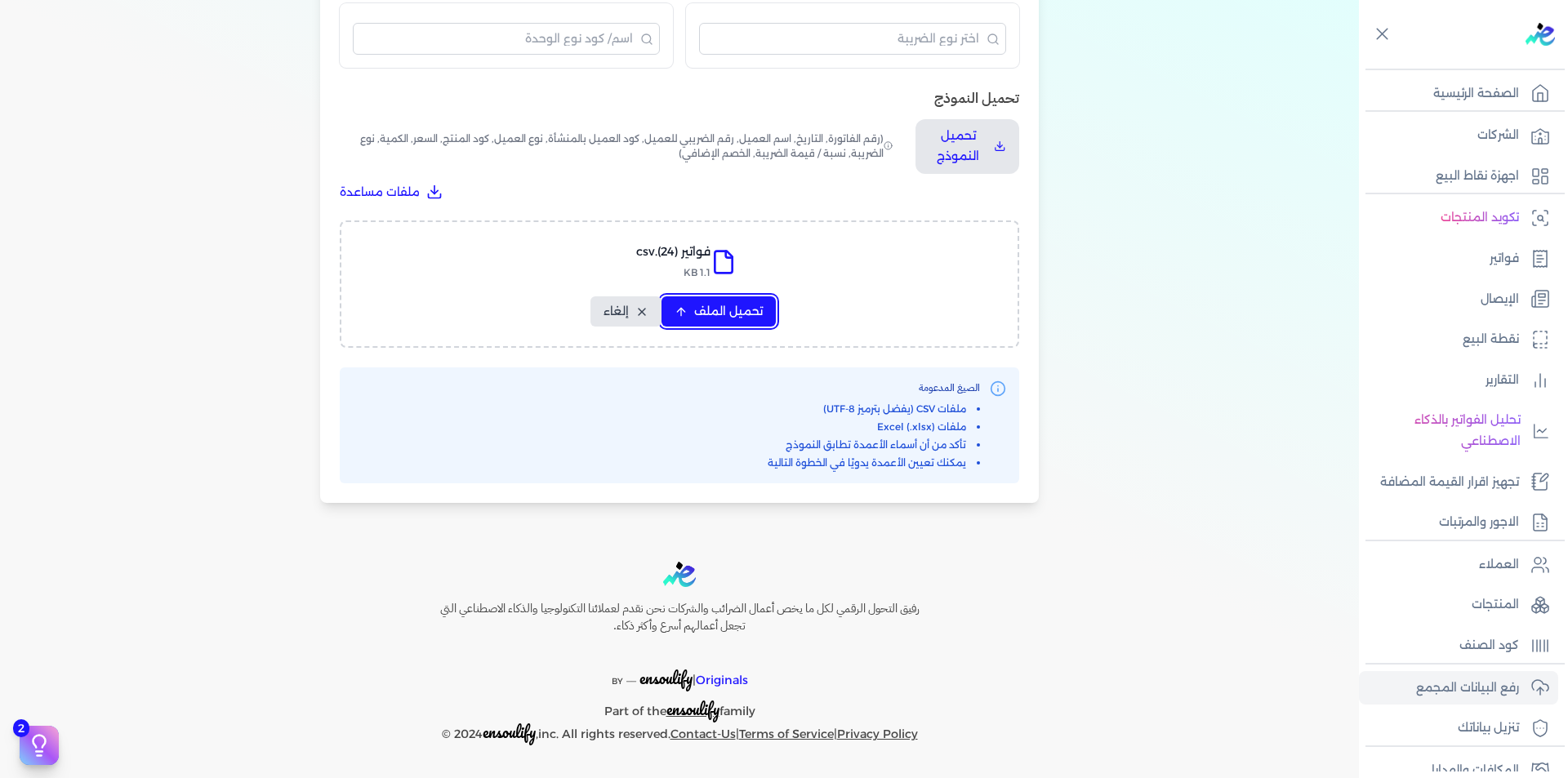
click at [732, 317] on span "تحميل الملف" at bounding box center [729, 312] width 69 height 17
select select "رقم الفاتورة"
select select "التاريخ"
select select "أسم العميل"
select select "الرقم الضريبي"
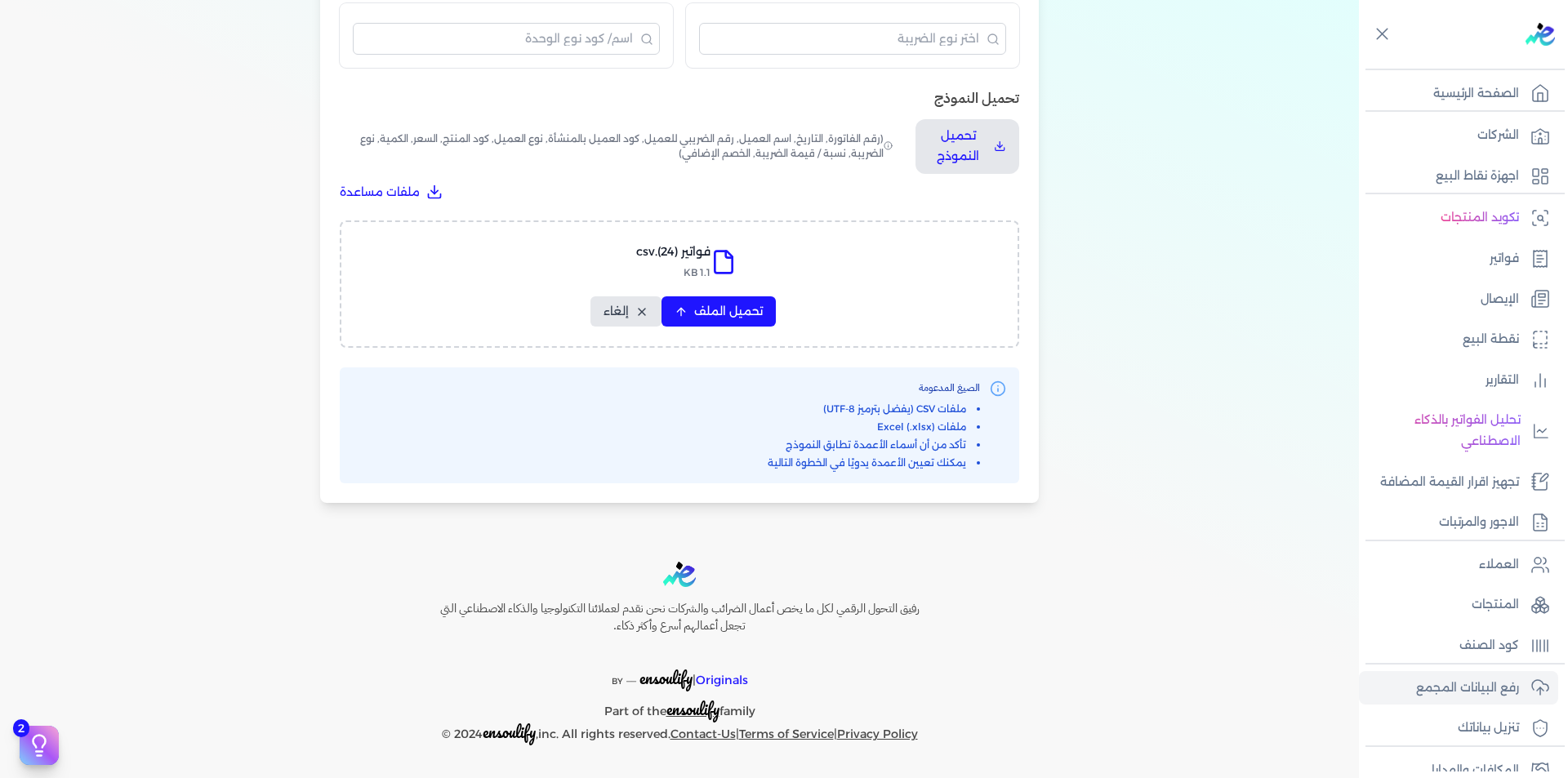
select select "نوع العميل"
select select "الرقم التسلسلي الداخلي"
select select "وصف البند"
select select "سيريال المنتج"
select select "السعر"
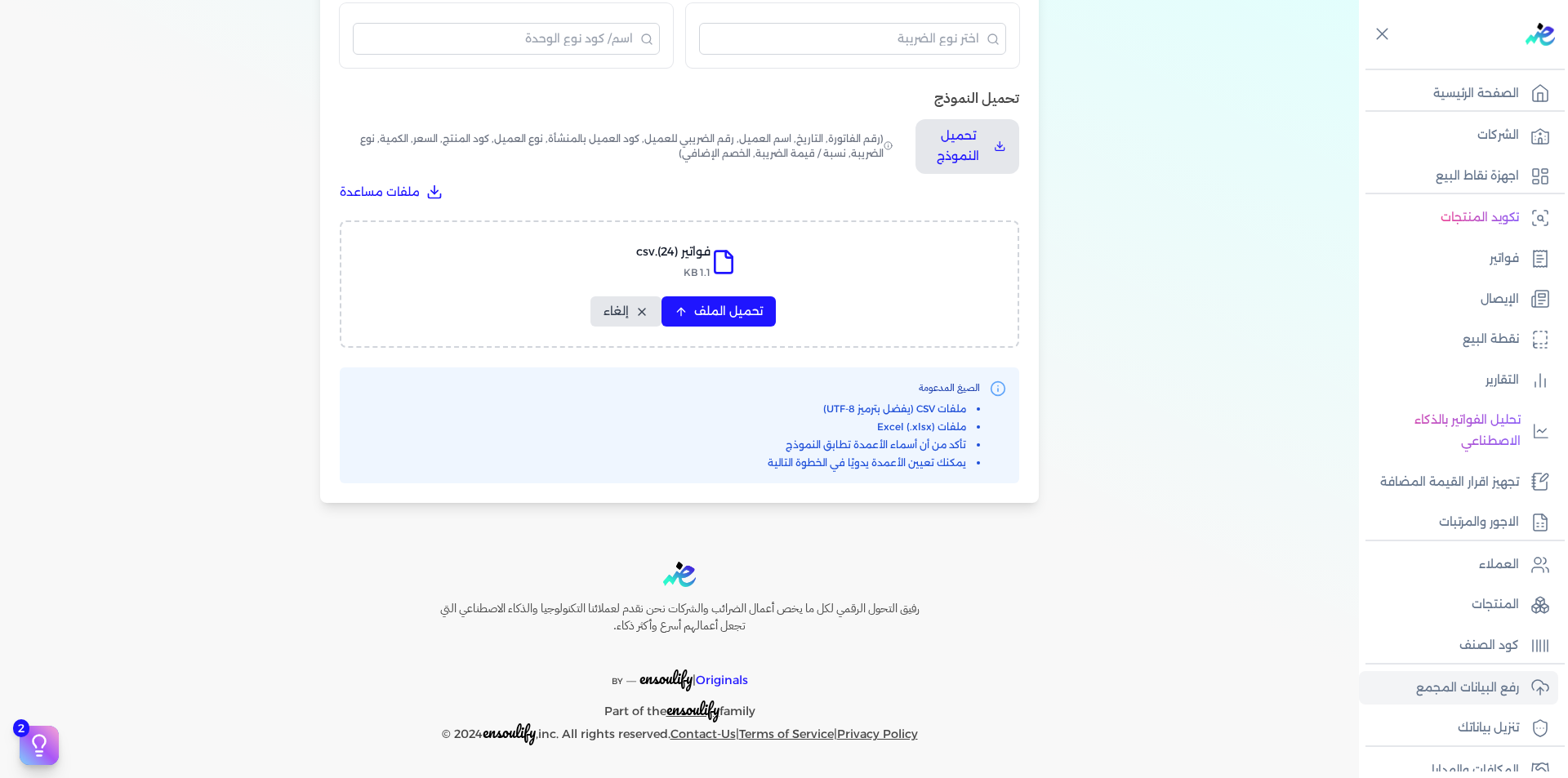
select select "الكمية"
select select "نوع الضريبة"
select select "نسبة / قيمة الضريبة"
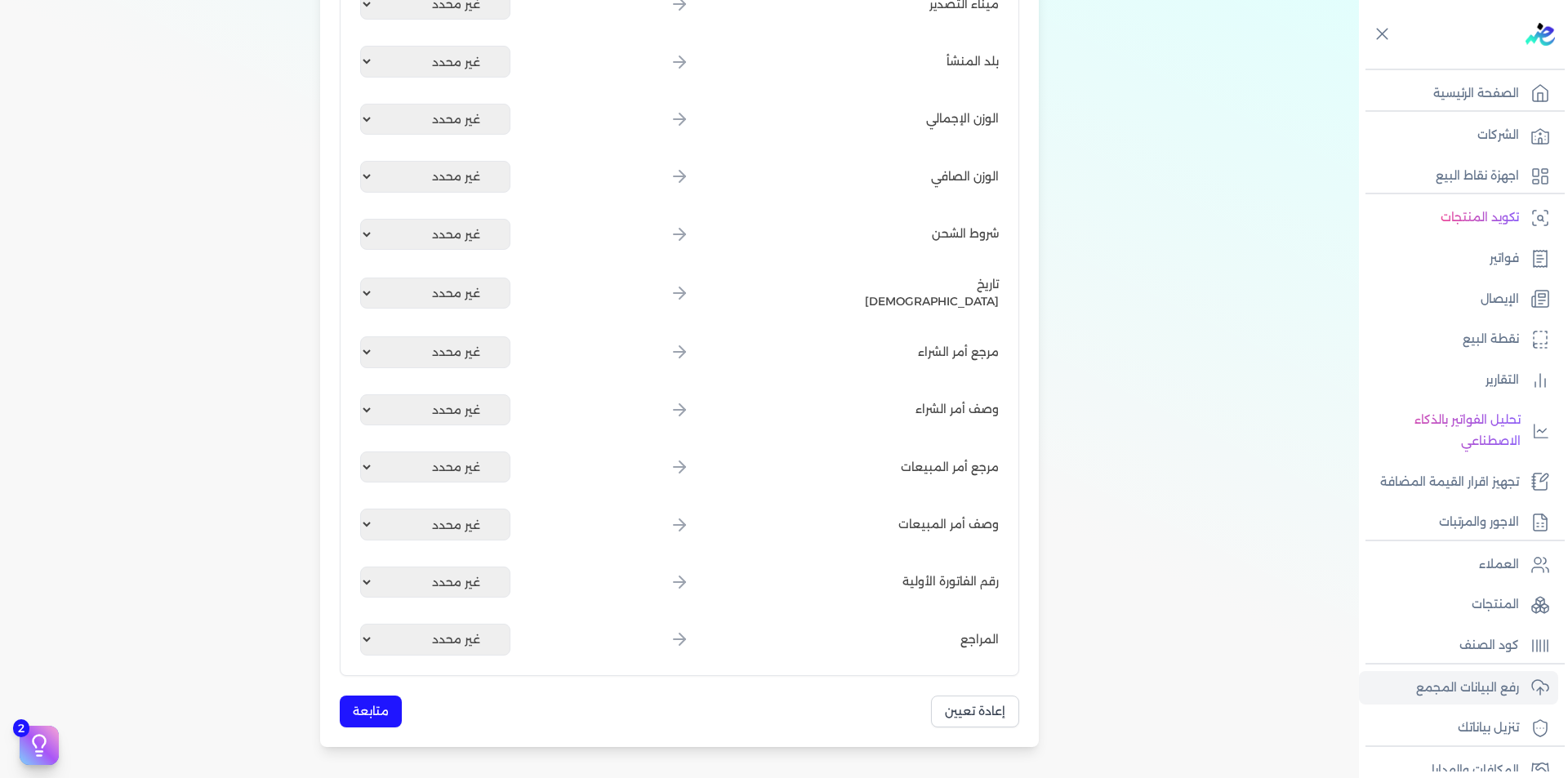
scroll to position [1875, 0]
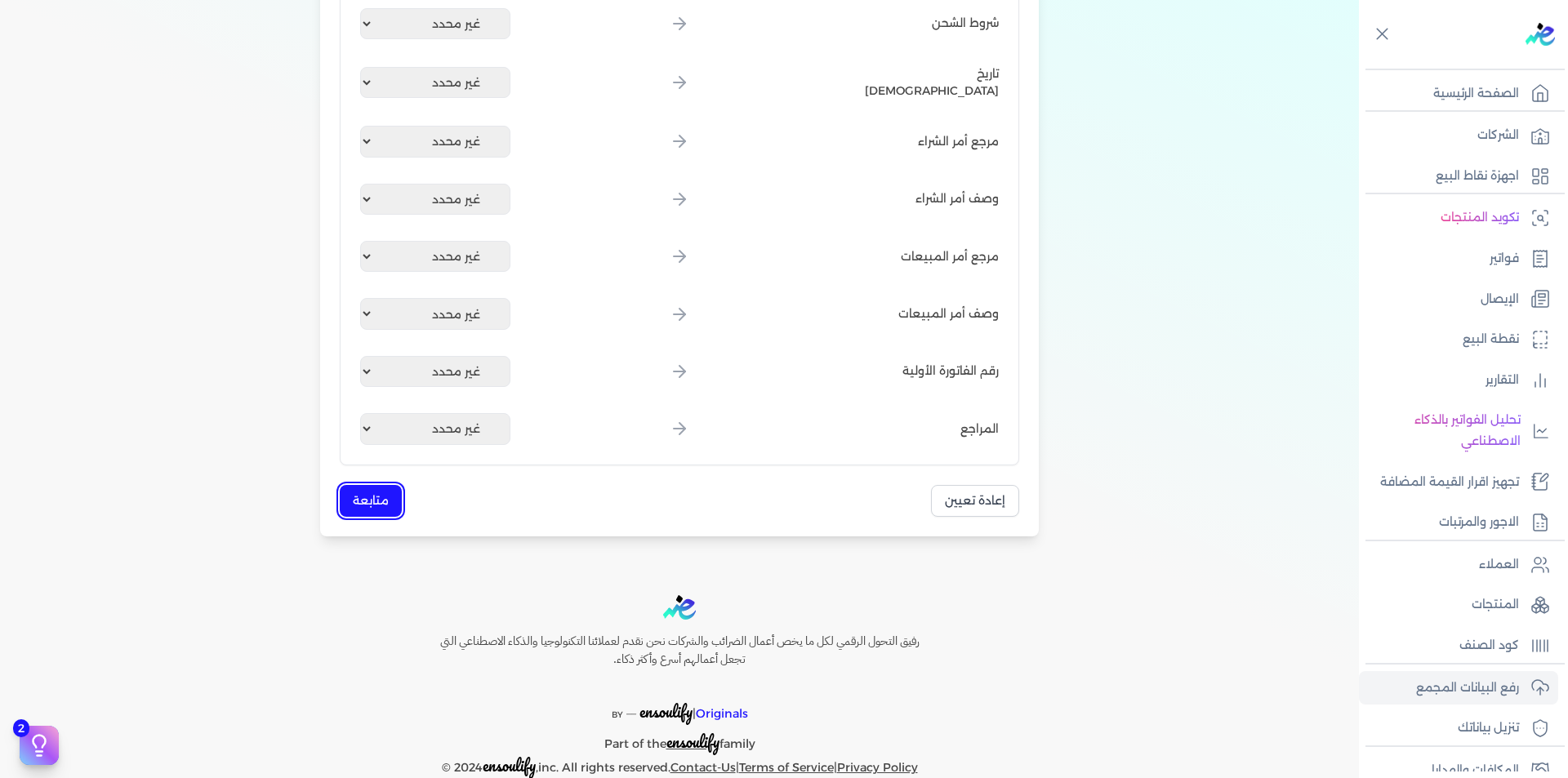
click at [375, 489] on button "متابعة" at bounding box center [371, 500] width 62 height 32
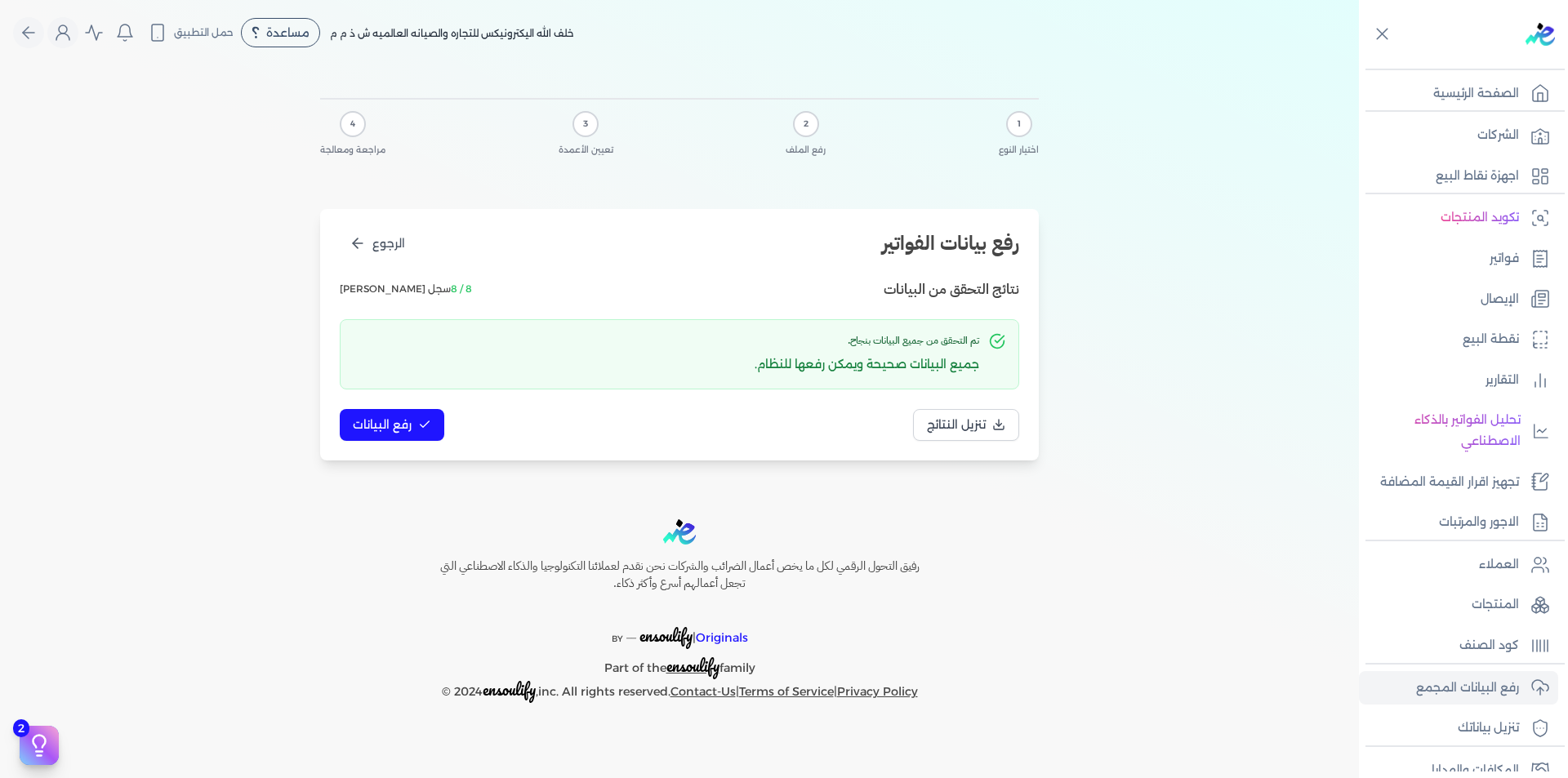
scroll to position [0, 0]
click at [395, 422] on span "رفع البيانات" at bounding box center [382, 425] width 59 height 17
